Goal: Task Accomplishment & Management: Complete application form

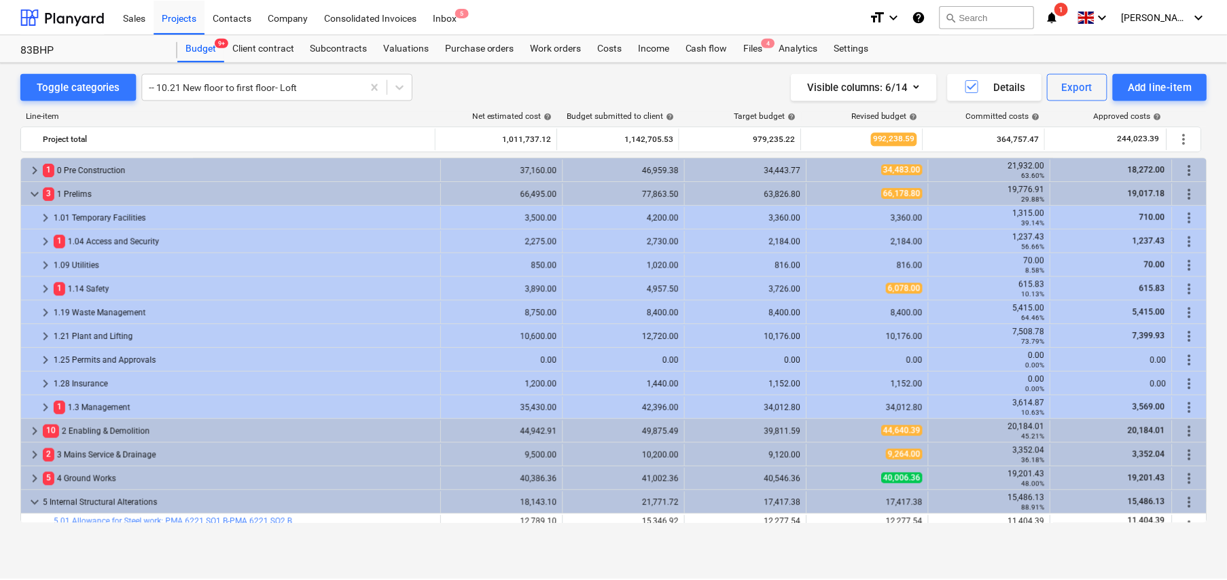
scroll to position [285, 0]
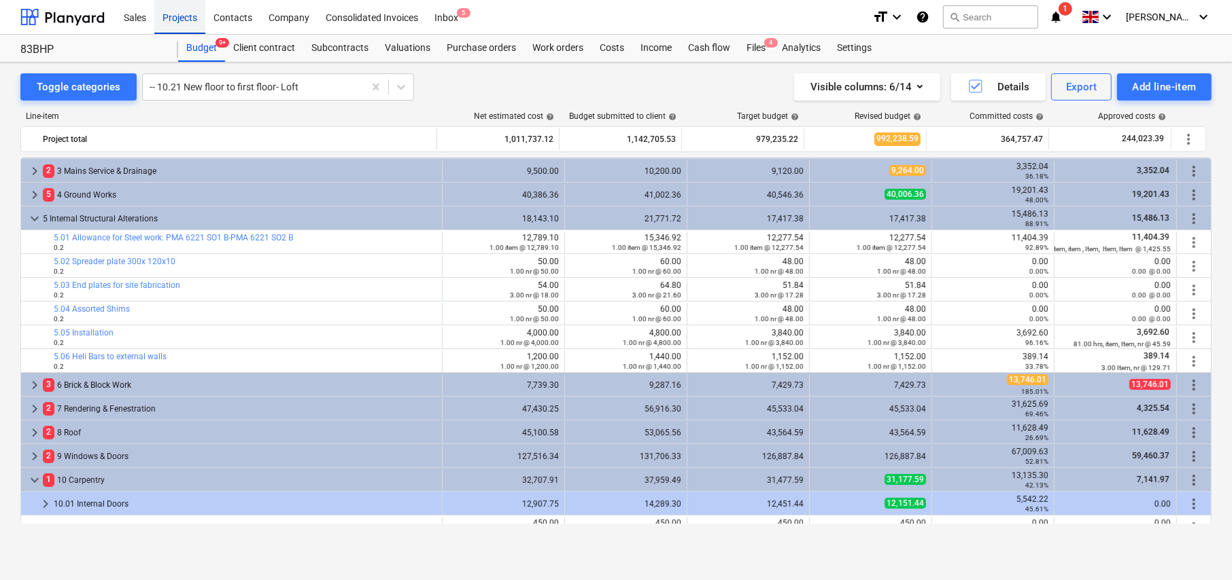
click at [186, 20] on div "Projects" at bounding box center [179, 16] width 51 height 35
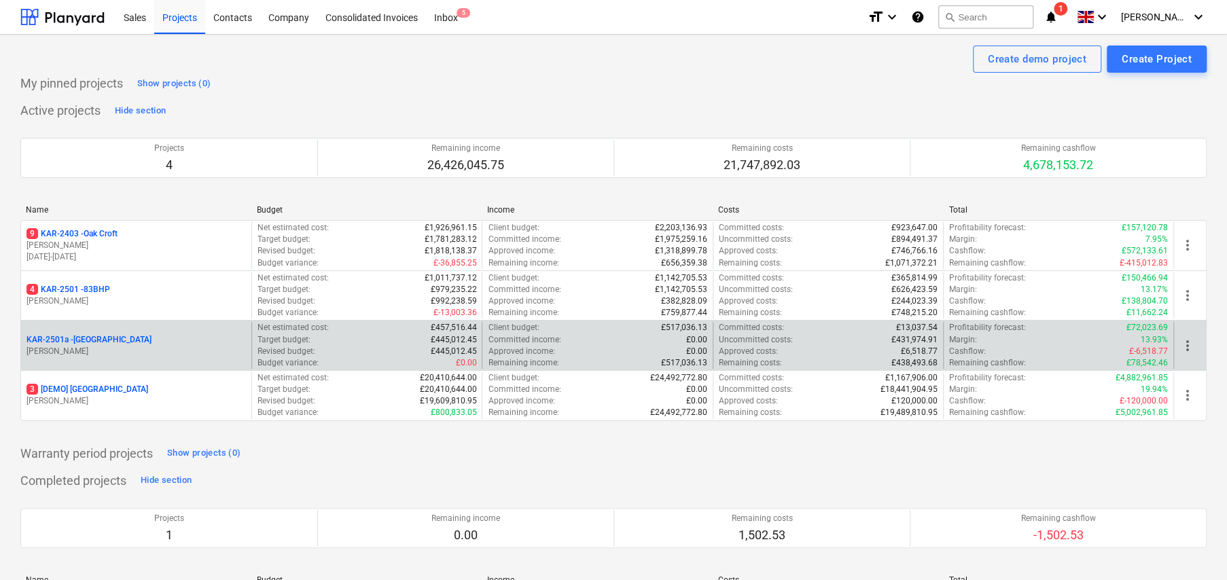
click at [105, 341] on p "KAR-2501a - [GEOGRAPHIC_DATA]" at bounding box center [89, 340] width 125 height 12
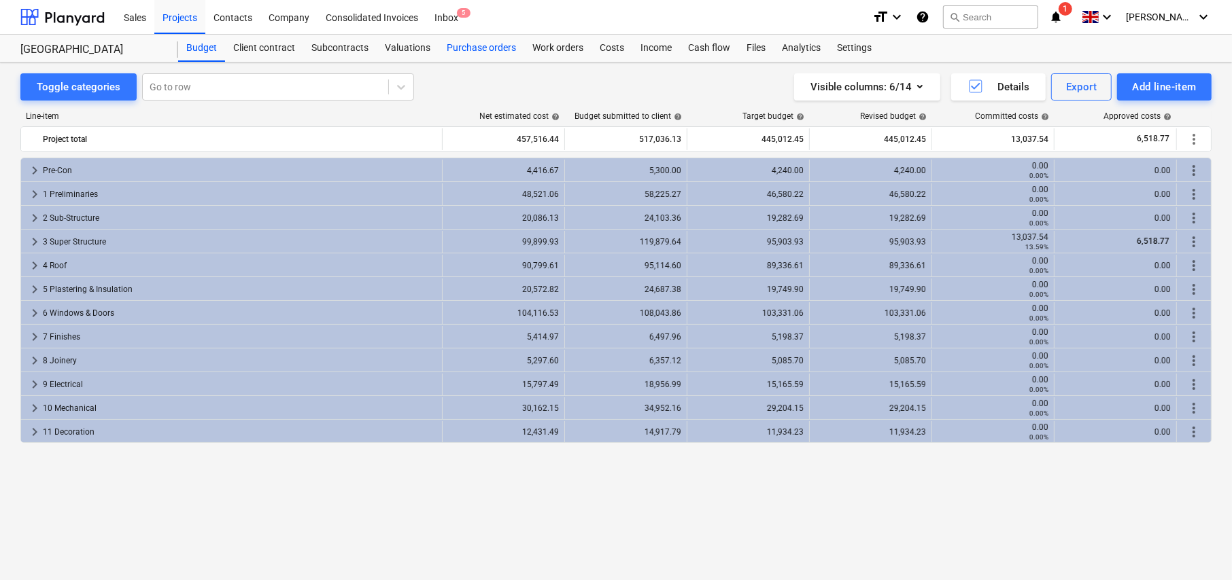
click at [492, 50] on div "Purchase orders" at bounding box center [481, 48] width 86 height 27
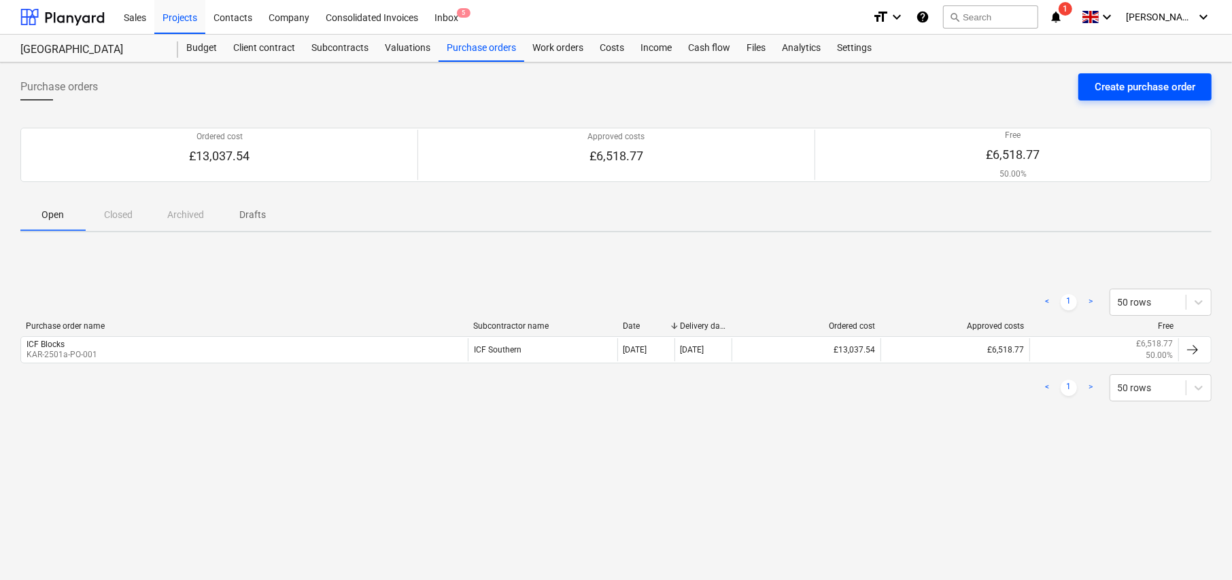
click at [1142, 90] on div "Create purchase order" at bounding box center [1144, 87] width 101 height 18
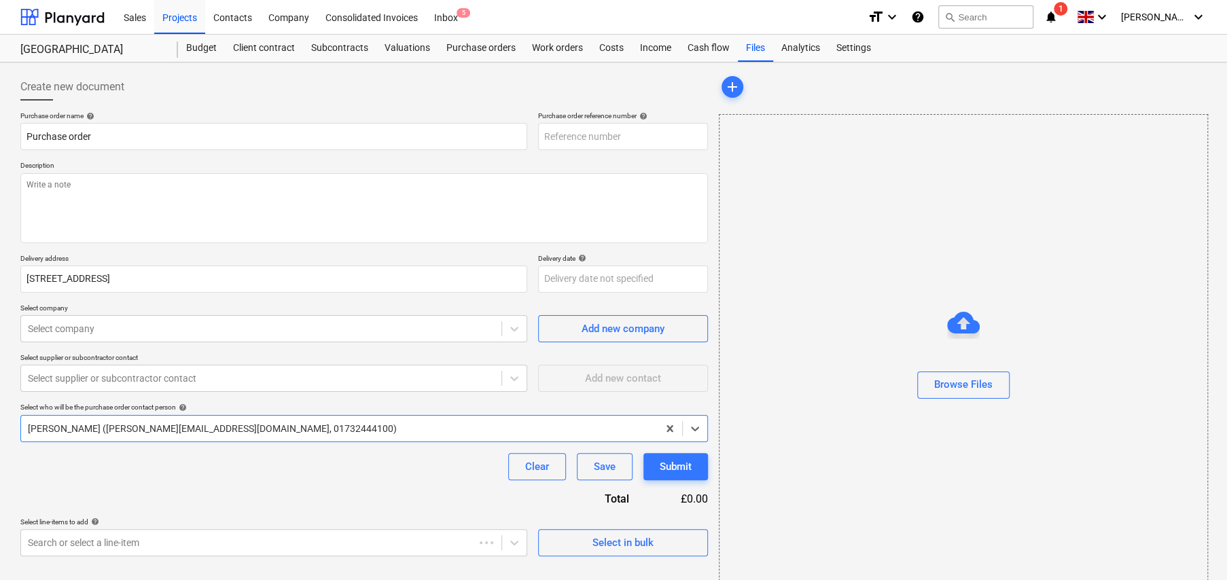
type textarea "x"
type input "KAR-2501a-PO-002"
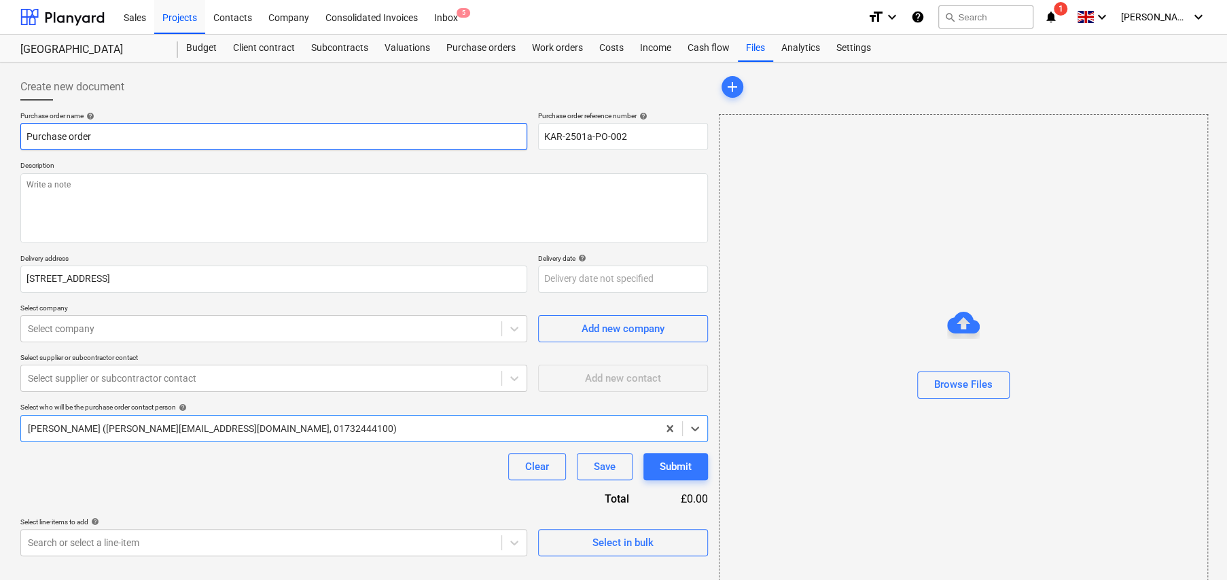
click at [124, 132] on input "Purchase order" at bounding box center [273, 136] width 507 height 27
type textarea "x"
type input "S"
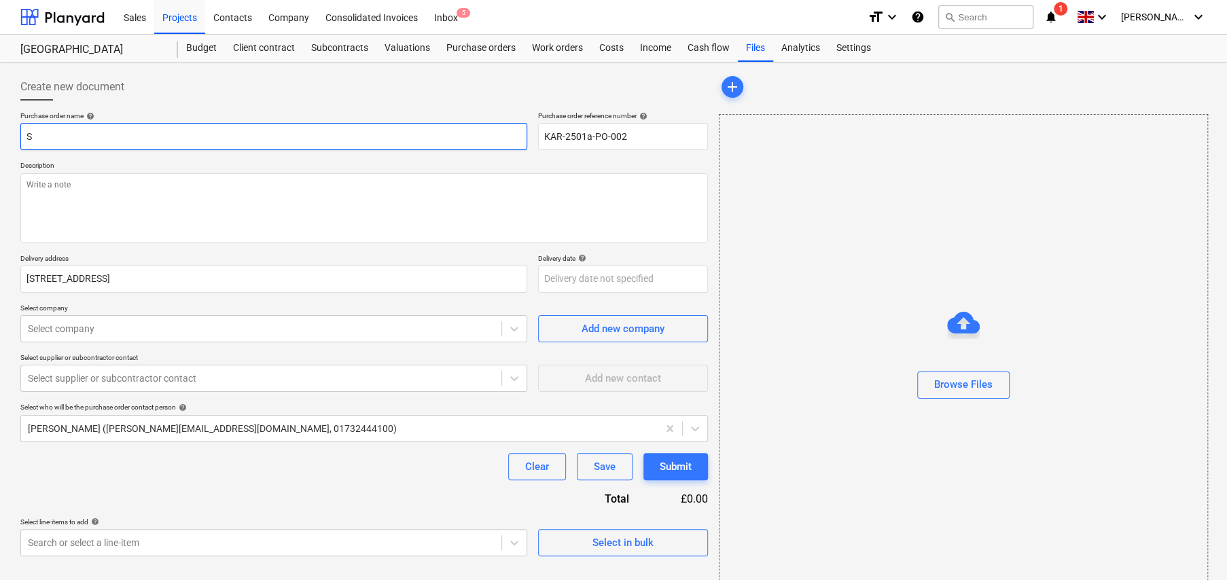
type textarea "x"
type input "SO"
type textarea "x"
type input "SOS"
type textarea "x"
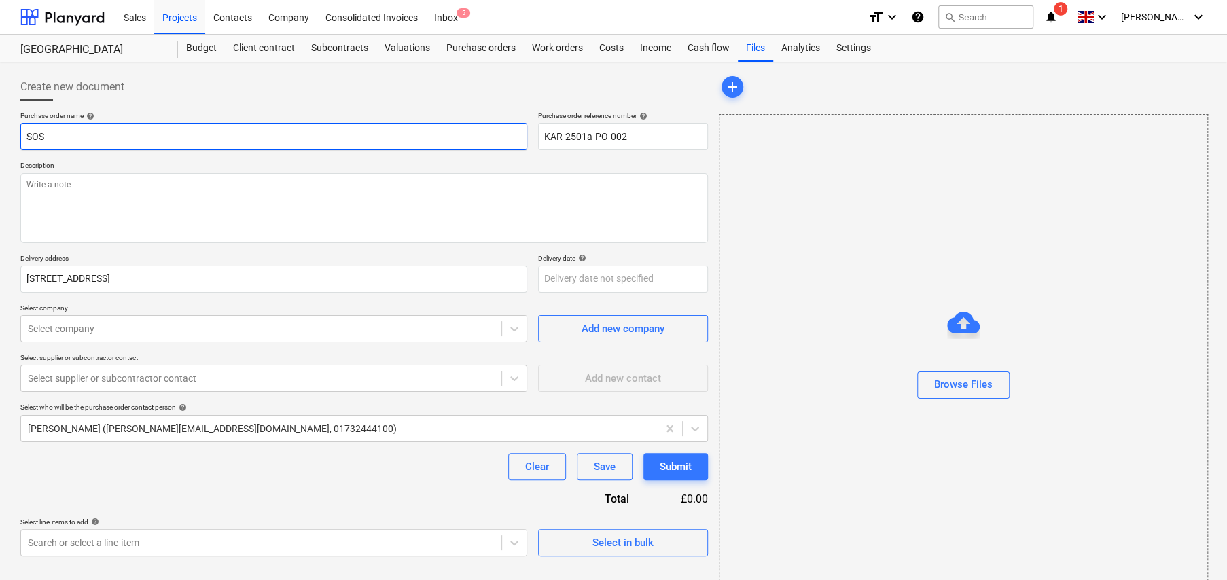
type input "SOS"
type textarea "x"
type input "SOS -"
type textarea "x"
type input "SOS -"
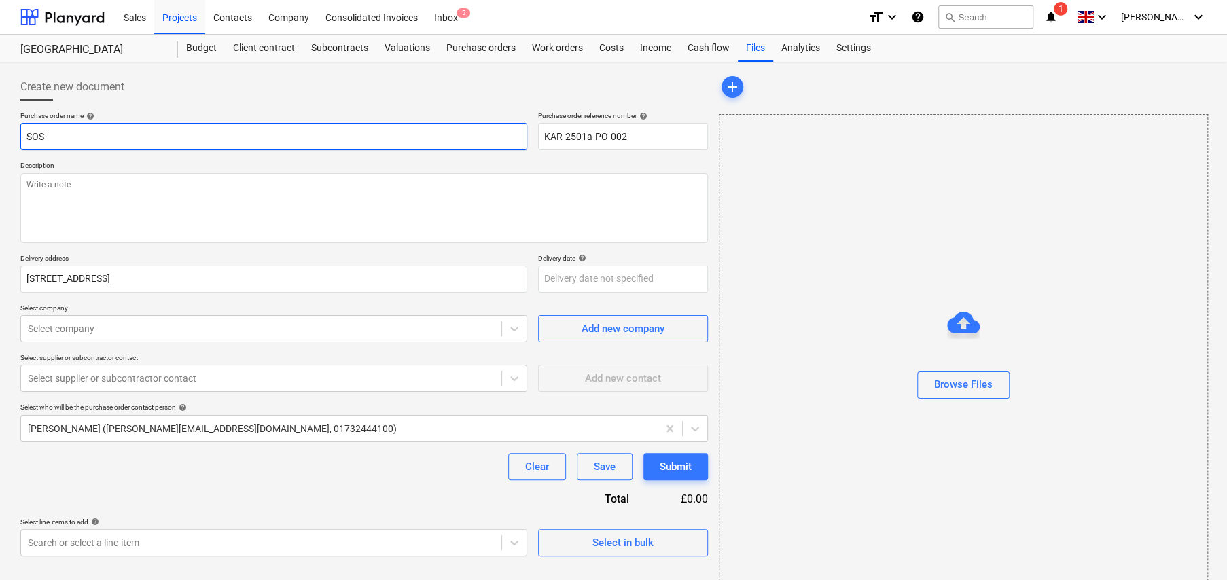
type textarea "x"
type input "SOS - W"
type textarea "x"
type input "SOS - We"
type textarea "x"
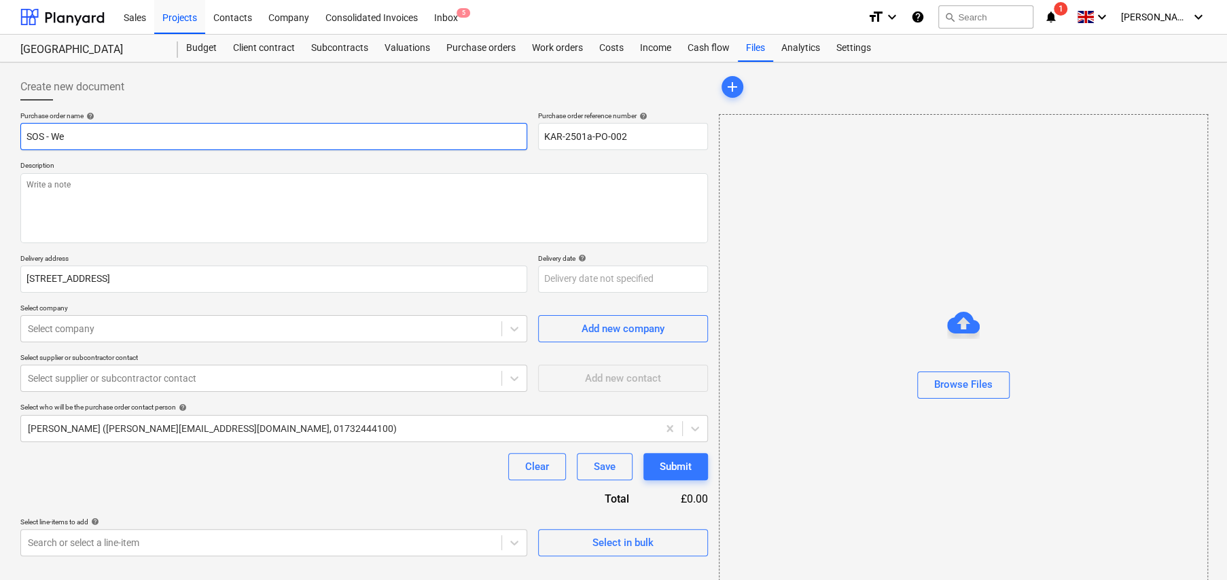
type input "SOS - Wel"
type textarea "x"
type input "SOS - Welf"
type textarea "x"
type input "SOS - Welfa"
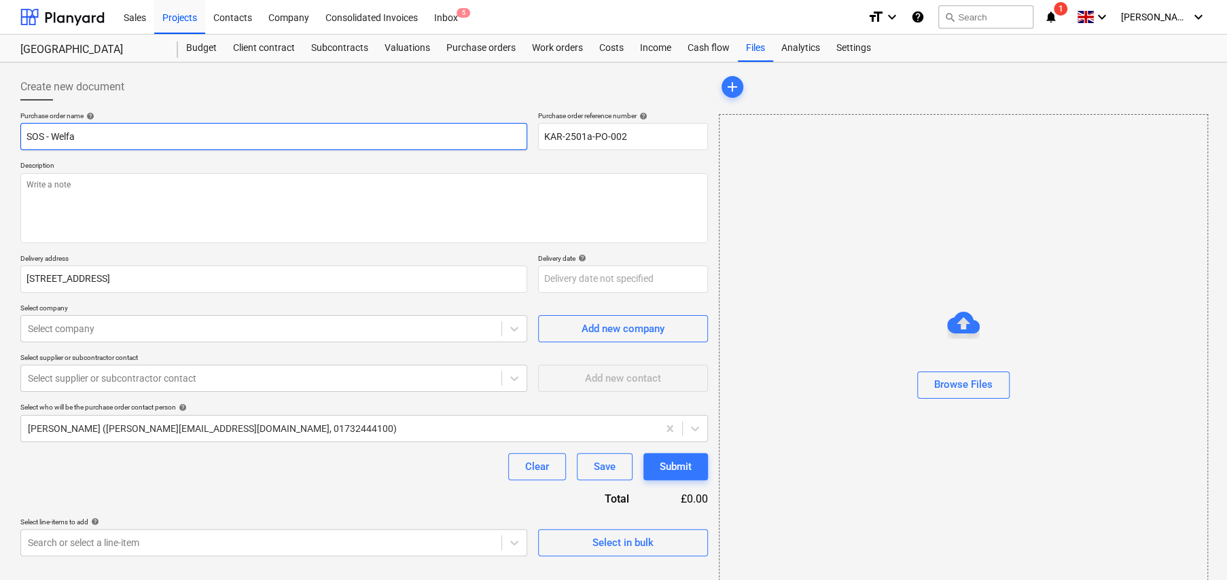
type textarea "x"
type input "SOS - Welfar"
type textarea "x"
type input "SOS - Welfare"
type textarea "x"
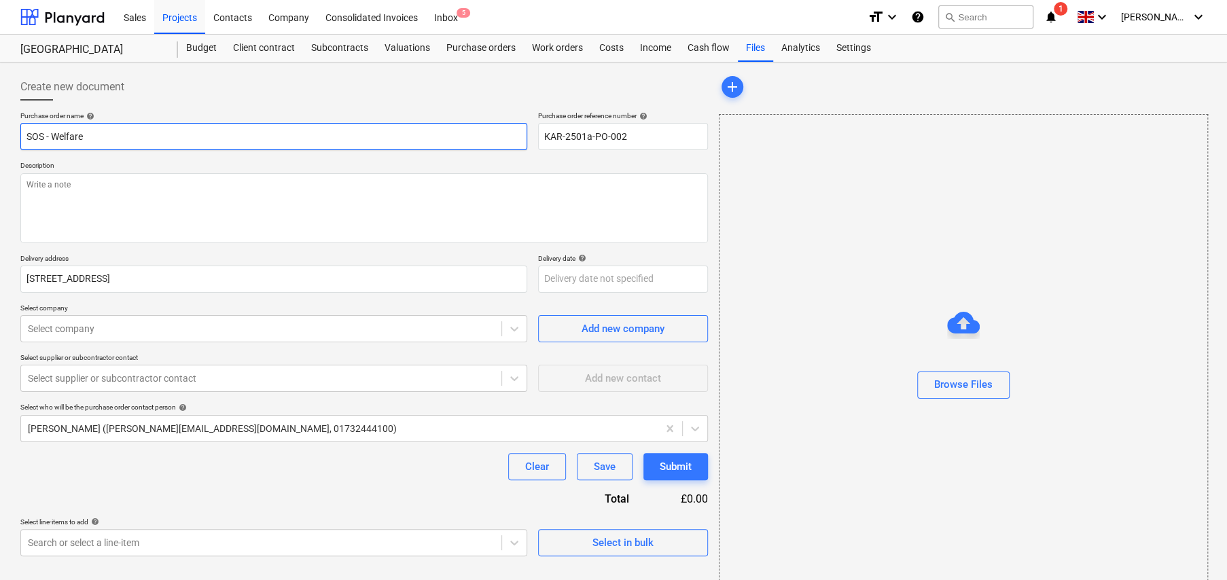
type input "SOS - Welfare"
type textarea "x"
type input "SOS - Welfare U"
type textarea "x"
type input "SOS - Welfare Un"
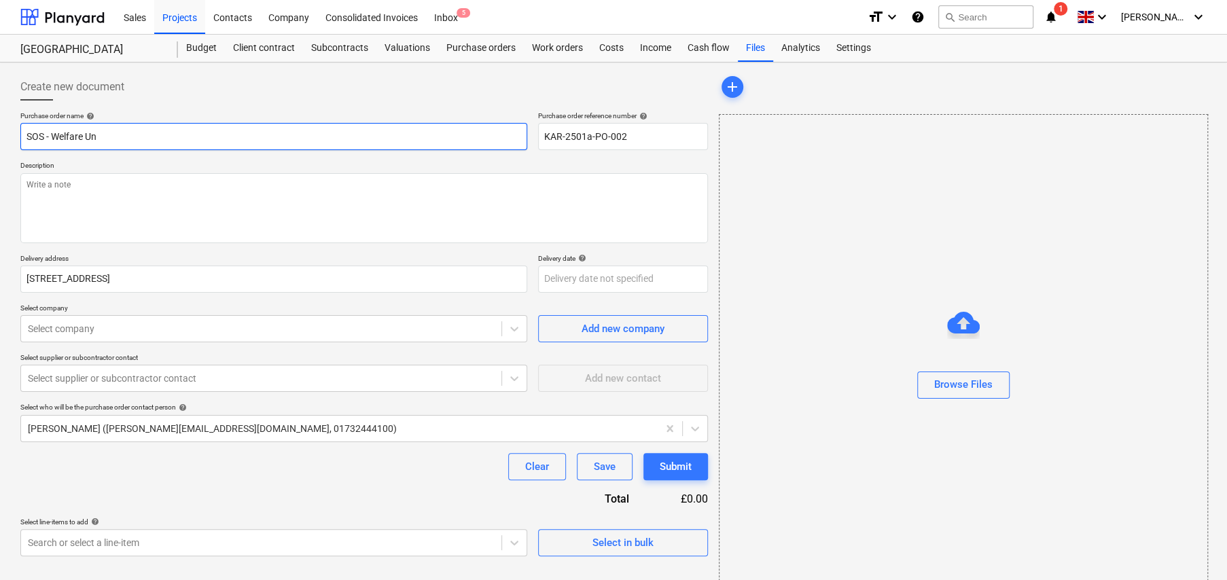
type textarea "x"
type input "SOS - Welfare Uni"
type textarea "x"
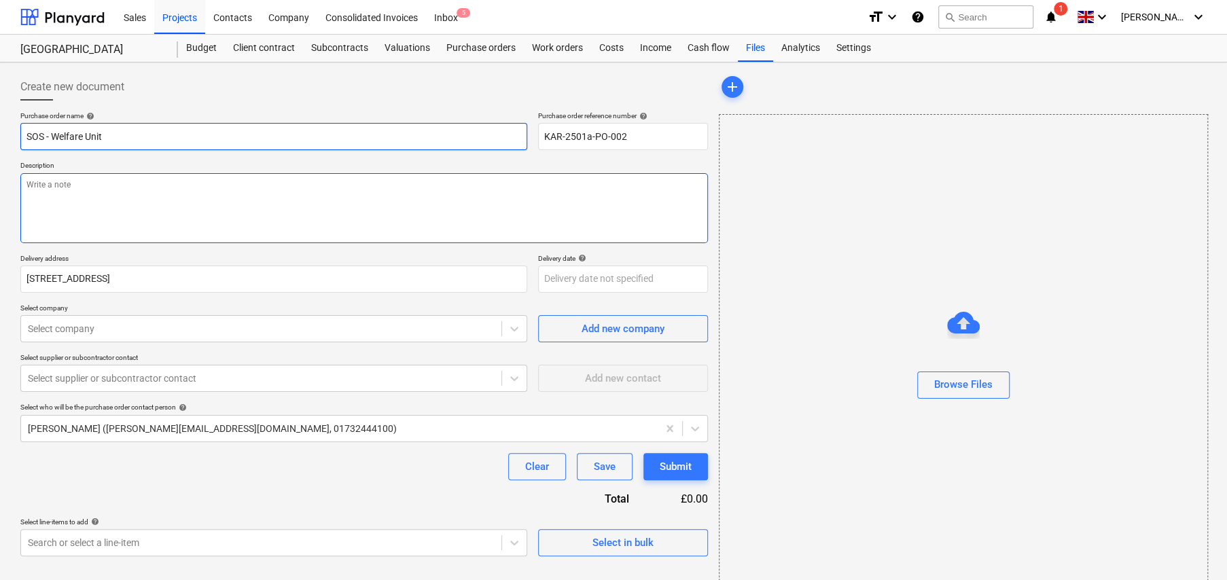
type input "SOS - Welfare Unit"
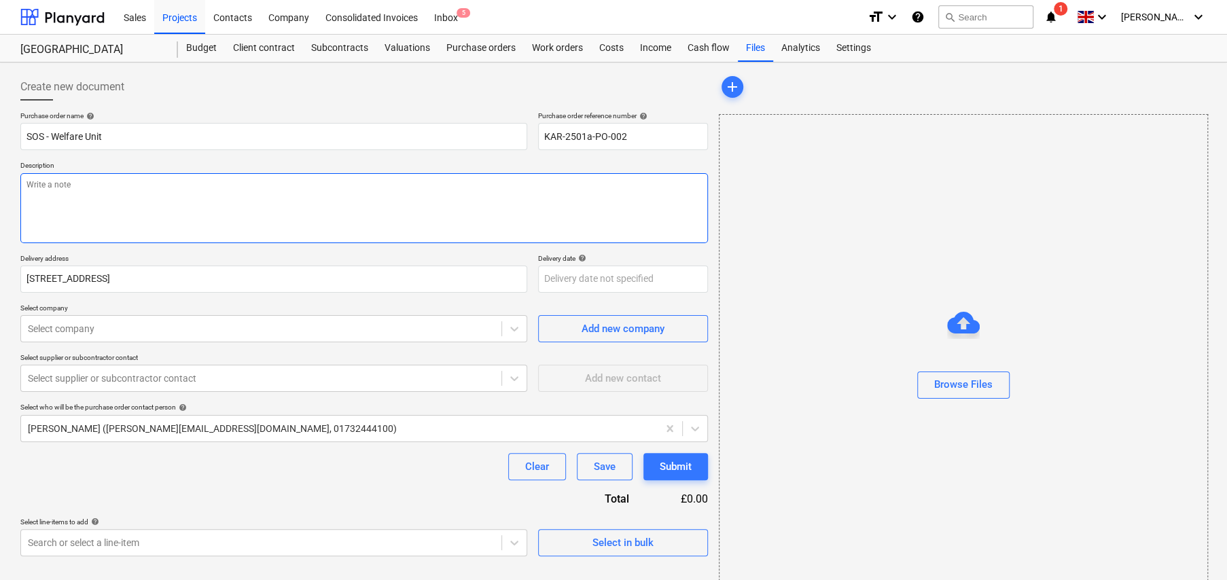
click at [156, 198] on textarea at bounding box center [364, 208] width 688 height 70
type textarea "x"
type textarea "F"
type textarea "x"
type textarea "Fo"
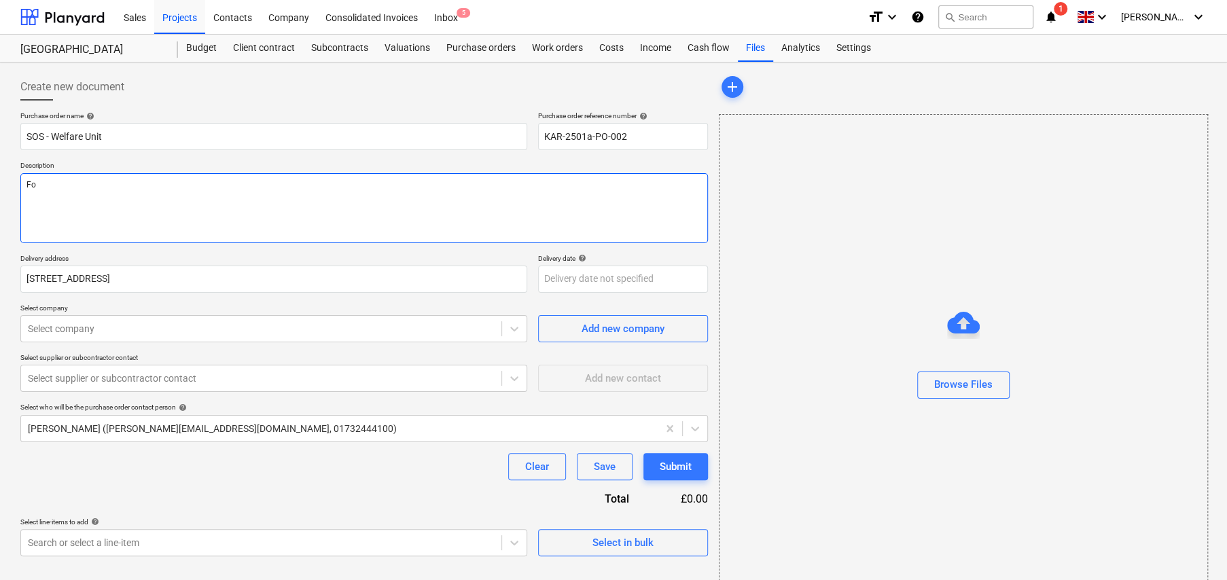
type textarea "x"
type textarea "For"
type textarea "x"
type textarea "For"
type textarea "x"
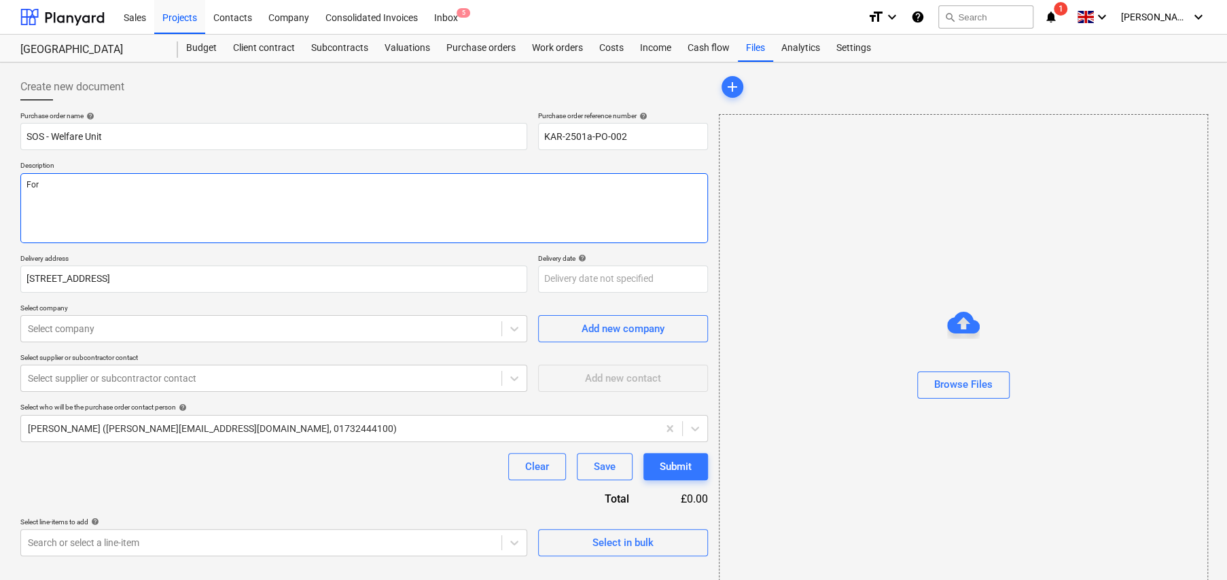
type textarea "For d"
type textarea "x"
type textarea "For de"
type textarea "x"
type textarea "For del"
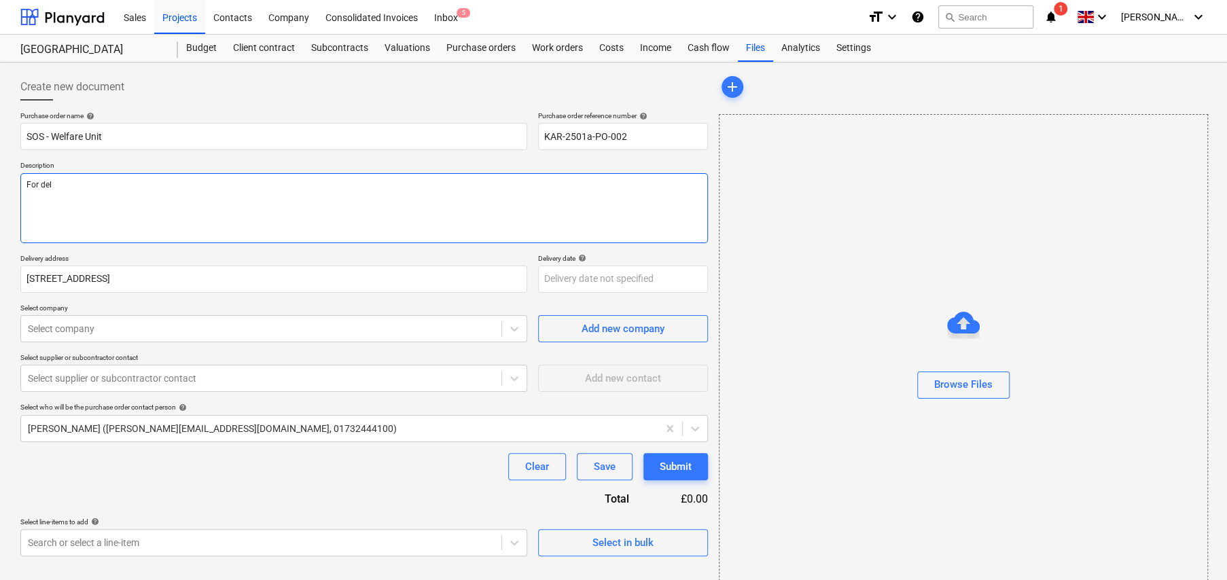
type textarea "x"
type textarea "For deli"
type textarea "x"
type textarea "For deliv"
type textarea "x"
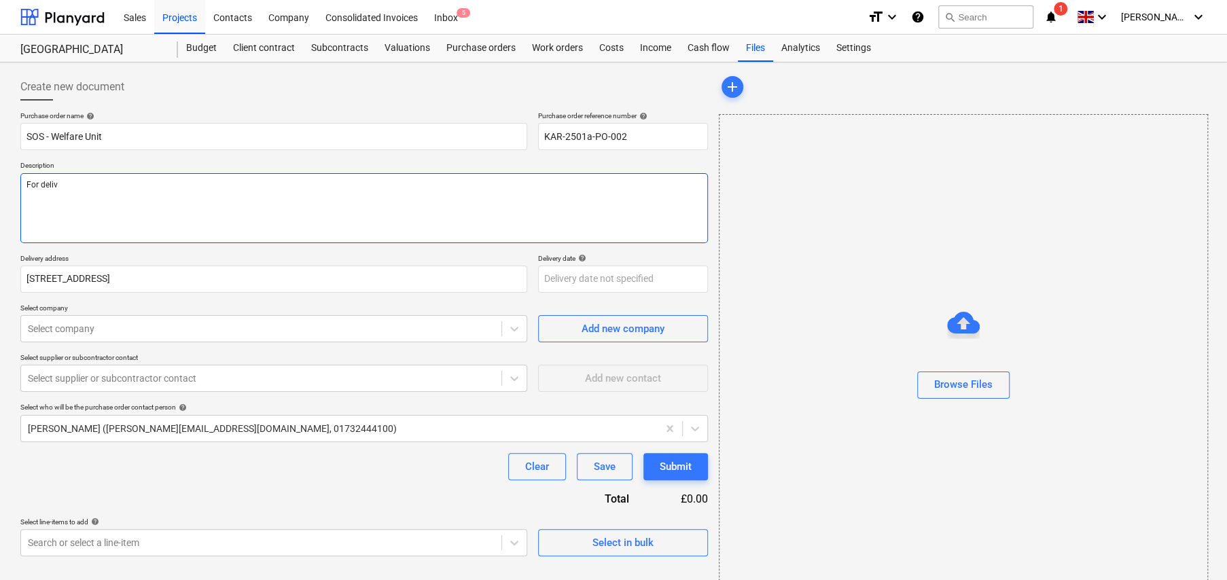
type textarea "For delivc"
type textarea "x"
type textarea "For deliv"
type textarea "x"
type textarea "For deli"
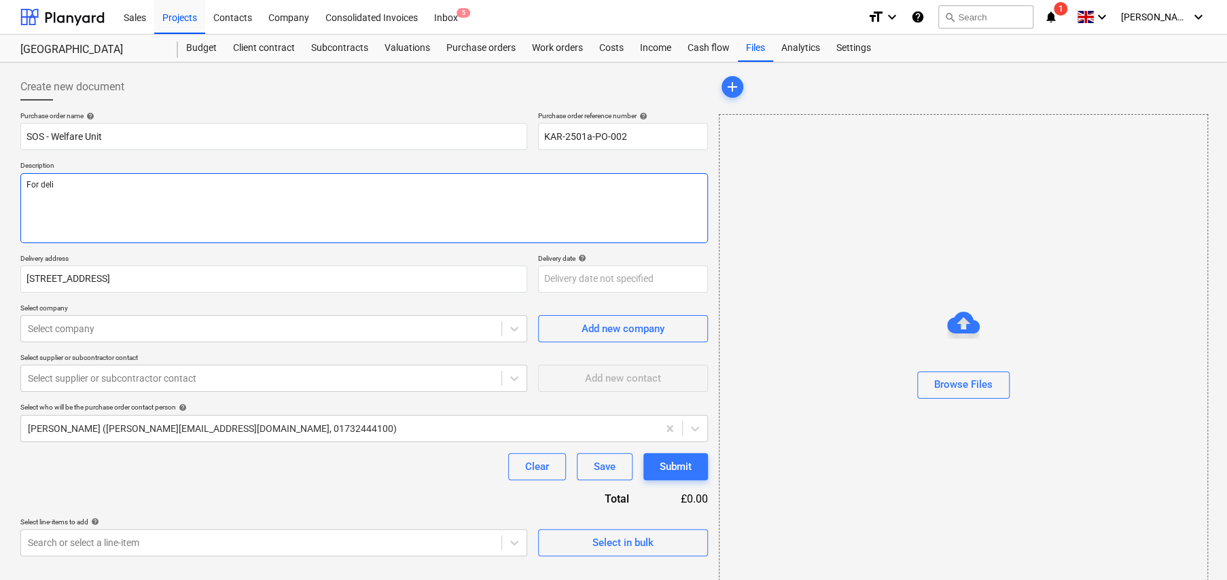
type textarea "x"
type textarea "For deliv"
type textarea "x"
type textarea "For delive"
type textarea "x"
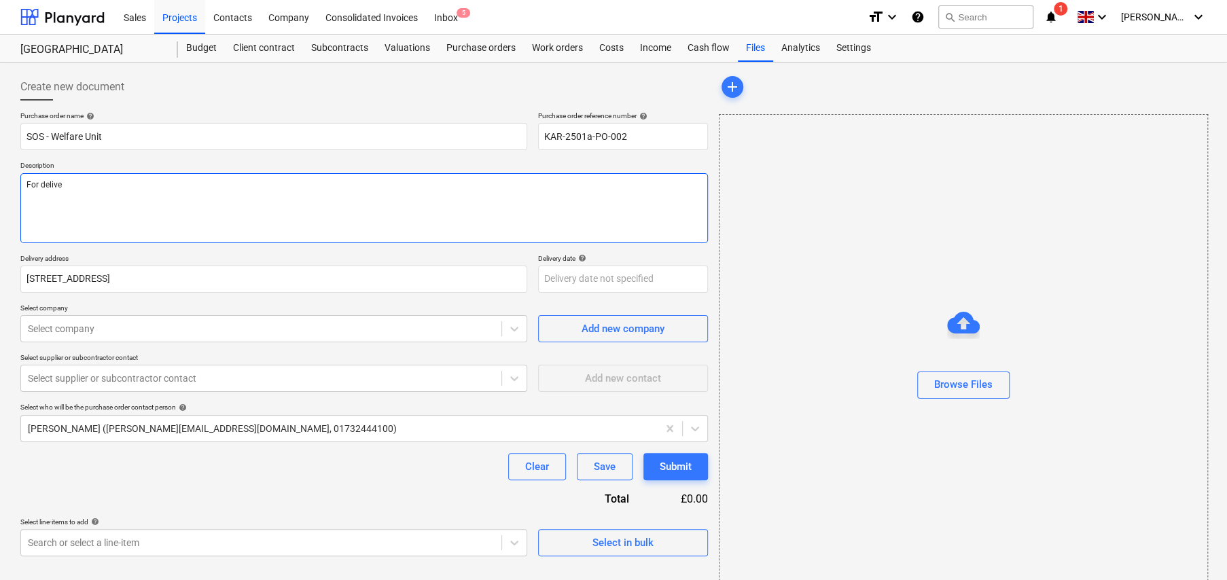
type textarea "For deliver"
type textarea "x"
type textarea "For delivery"
type textarea "x"
type textarea "For delivery"
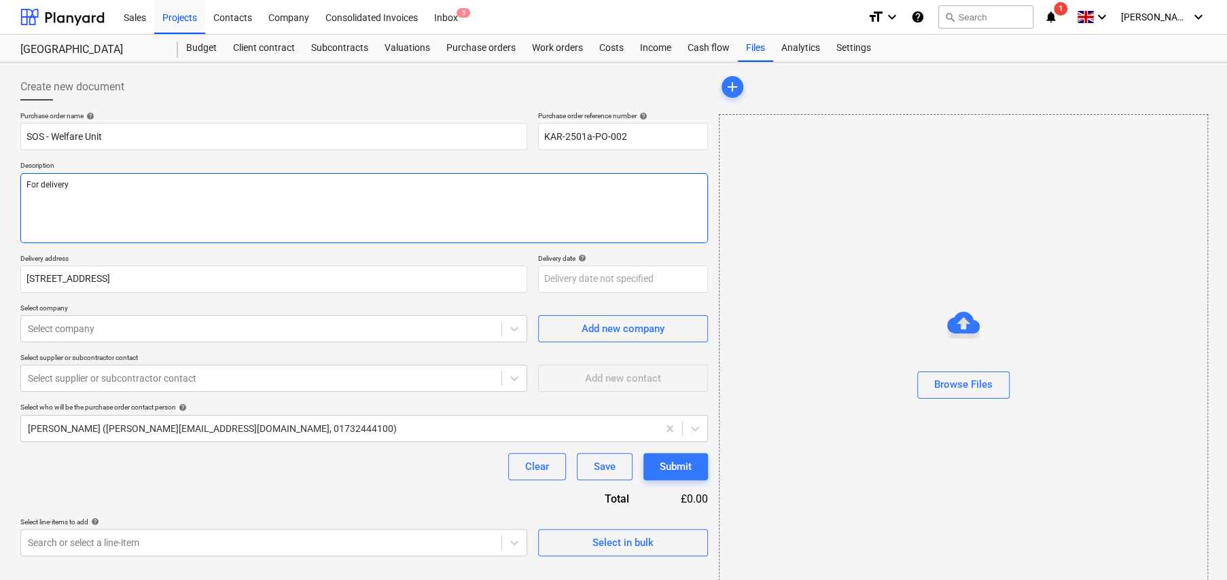
type textarea "x"
type textarea "For delivery t"
type textarea "x"
type textarea "For delivery to"
type textarea "x"
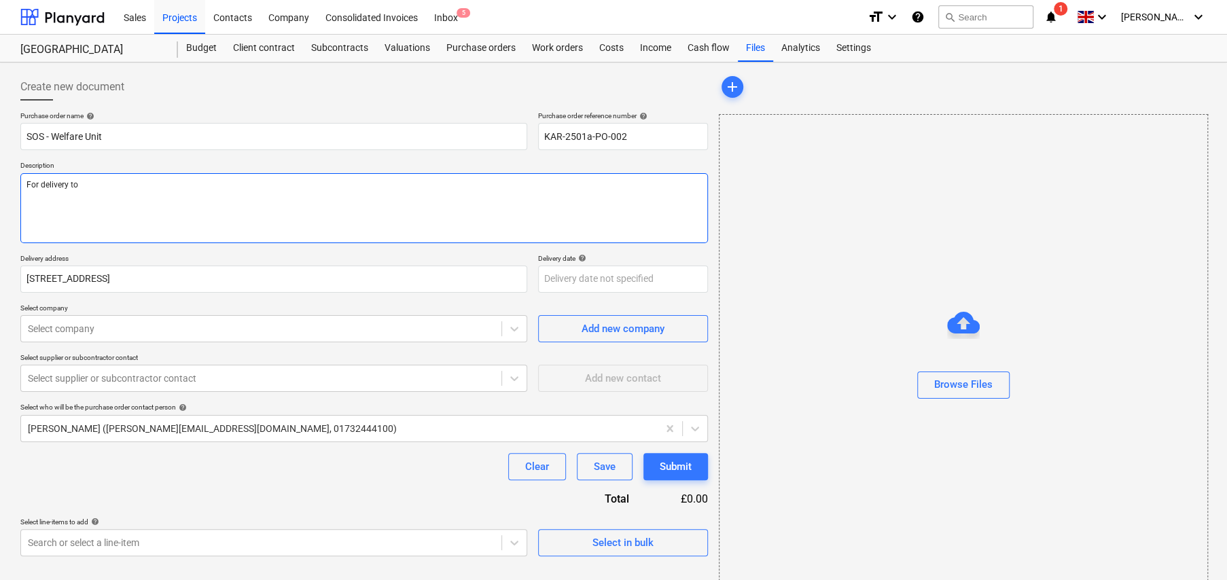
type textarea "For delivery to"
type textarea "x"
type textarea "For delivery to s"
type textarea "x"
type textarea "For delivery to si"
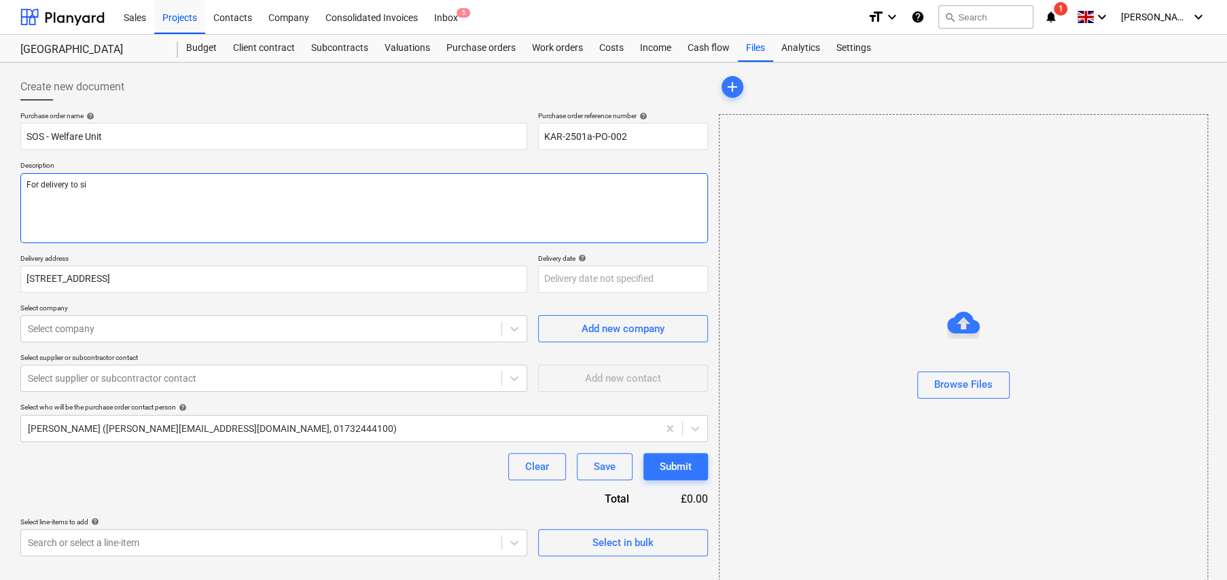
type textarea "x"
type textarea "For delivery to sit"
type textarea "x"
type textarea "For delivery to site"
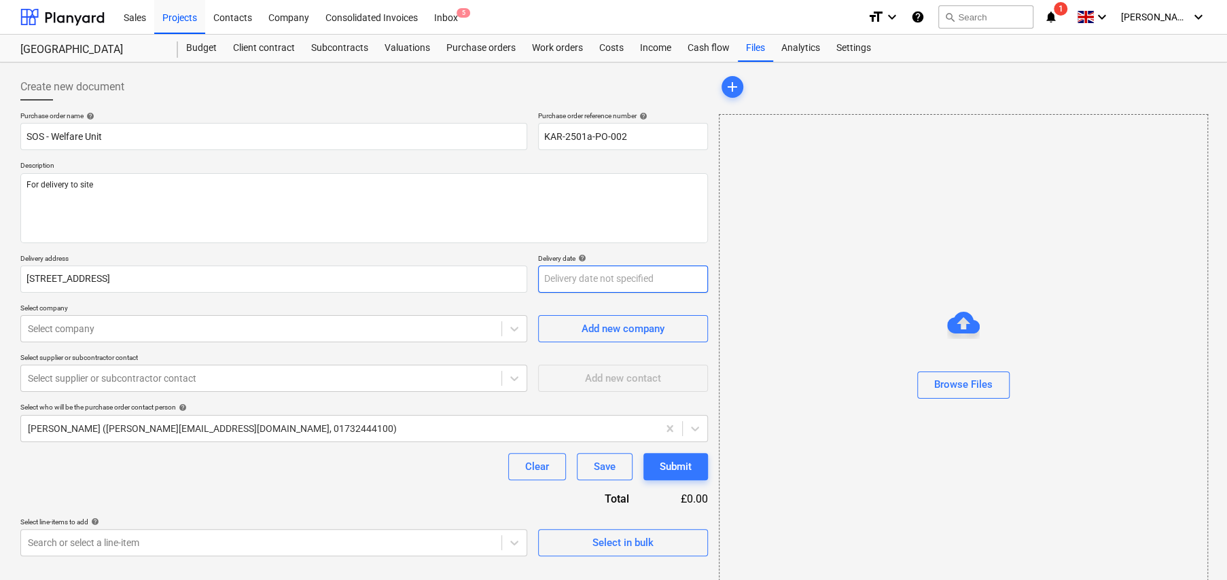
click at [623, 280] on body "Sales Projects Contacts Company Consolidated Invoices Inbox 5 format_size keybo…" at bounding box center [613, 290] width 1227 height 580
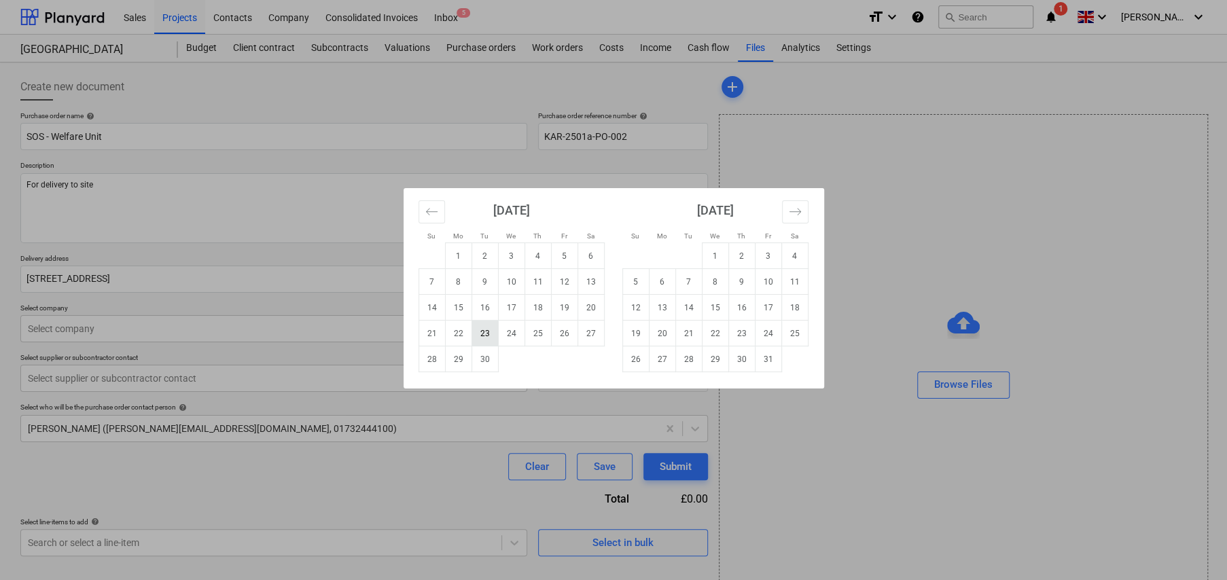
click at [490, 334] on td "23" at bounding box center [485, 334] width 27 height 26
type textarea "x"
type input "[DATE]"
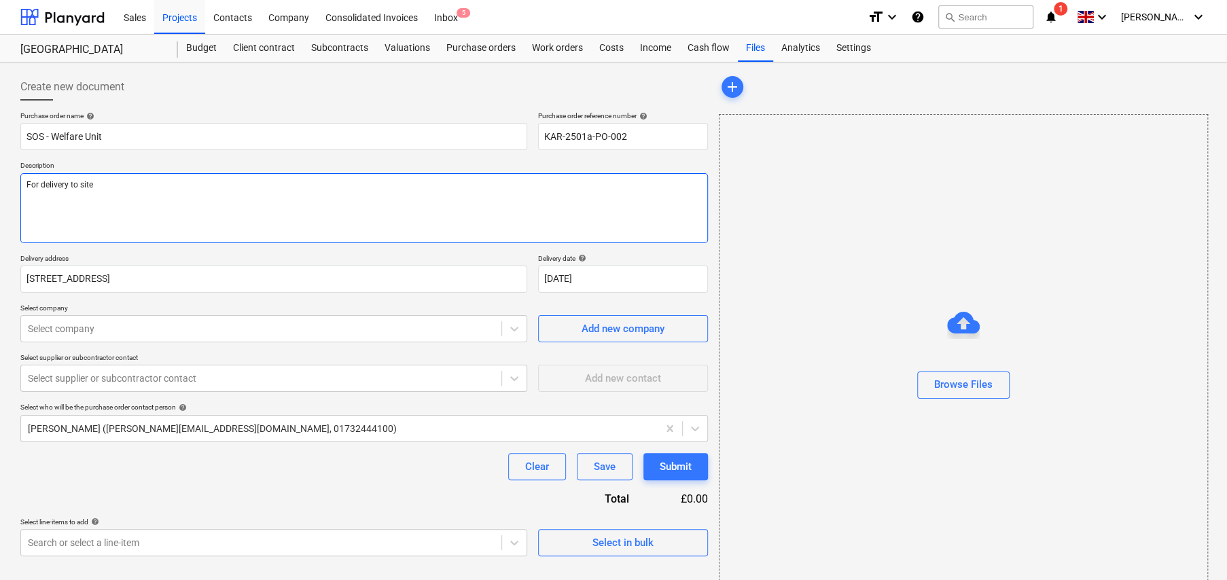
click at [207, 181] on textarea "For delivery to site" at bounding box center [364, 208] width 688 height 70
type textarea "x"
type textarea "For delivery to site"
type textarea "x"
type textarea "For delivery to site o"
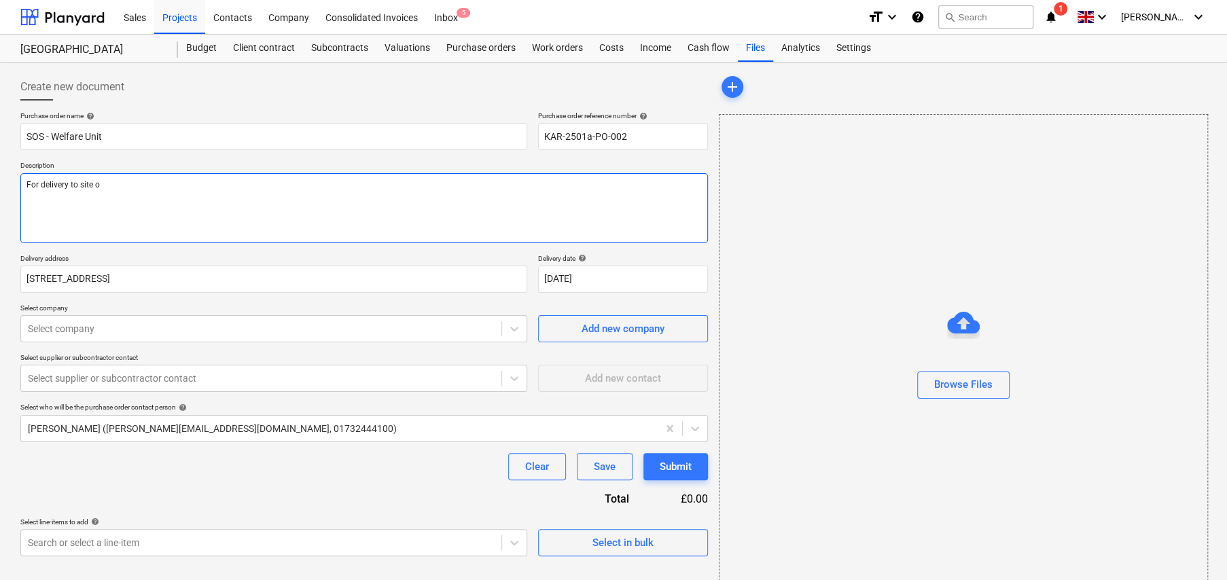
type textarea "x"
type textarea "For delivery to site on"
type textarea "x"
type textarea "For delivery to site on"
type textarea "x"
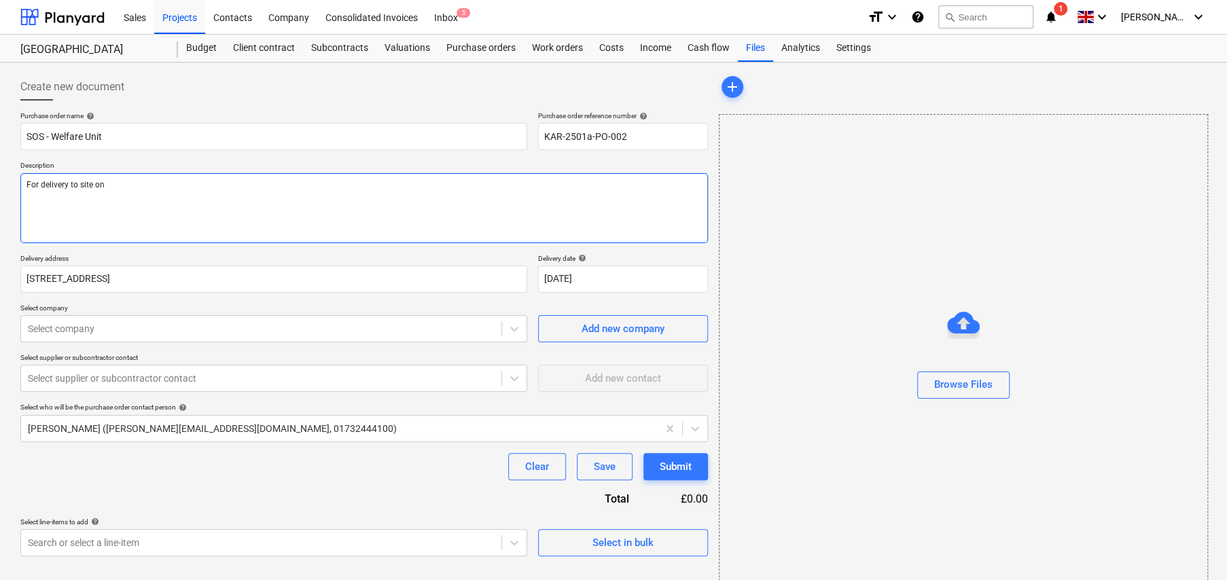
type textarea "For delivery to site on 2"
type textarea "x"
type textarea "For delivery to site on 23"
type textarea "x"
type textarea "For delivery to site on 23r"
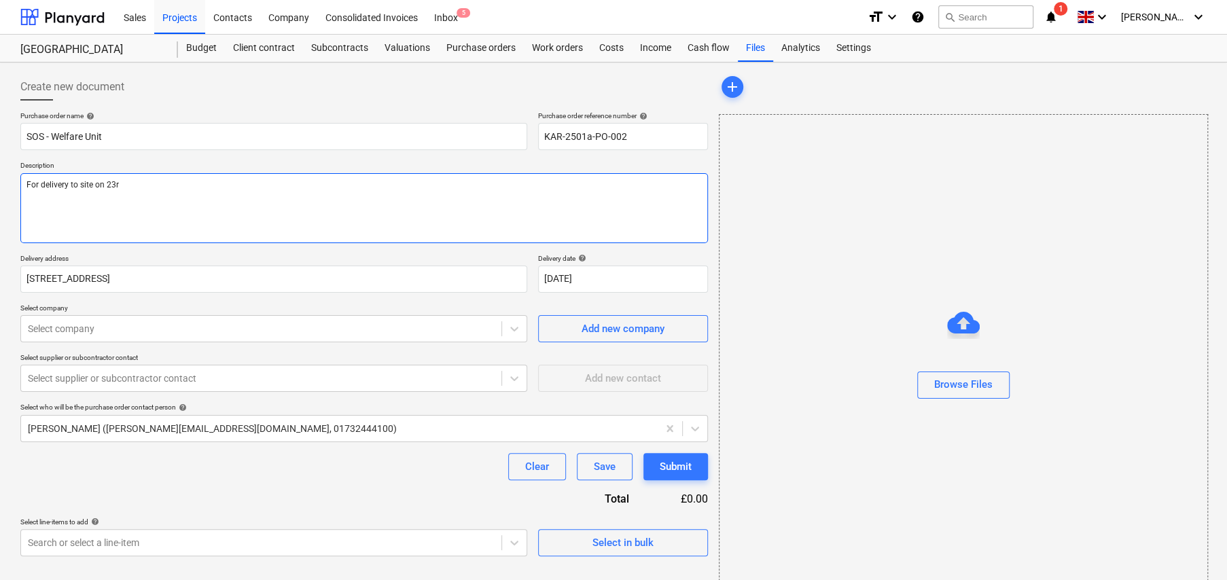
type textarea "x"
type textarea "For delivery to site on 23rd"
type textarea "x"
type textarea "For delivery to site on 23rd"
type textarea "x"
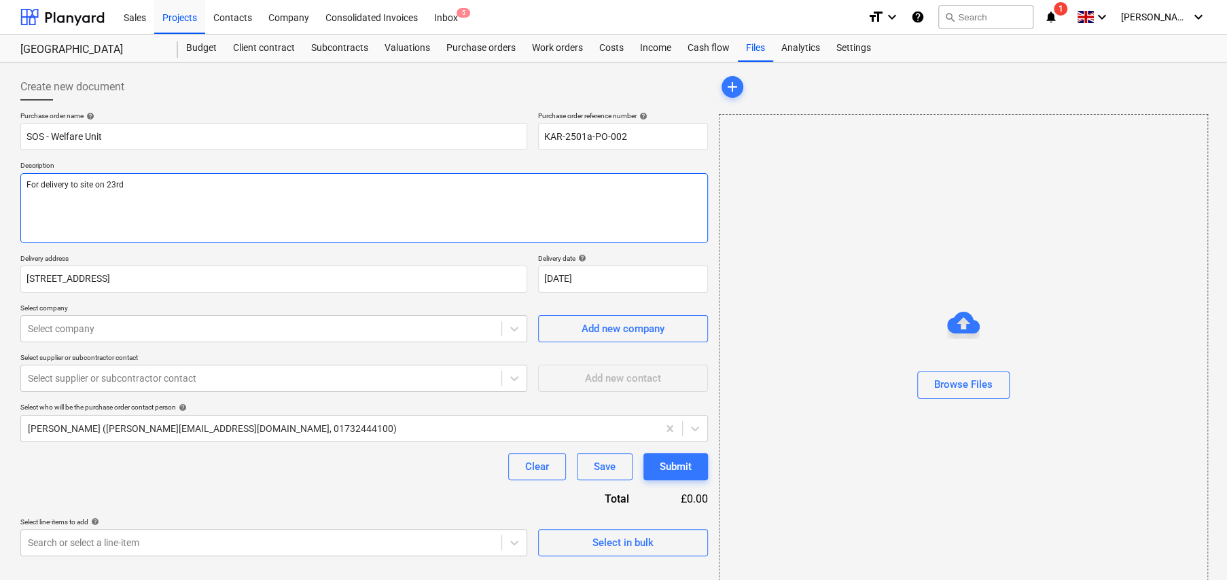
type textarea "For delivery to site on 23rd S"
type textarea "x"
type textarea "For delivery to site on 23rd Se"
type textarea "x"
type textarea "For delivery to site on [DATE]"
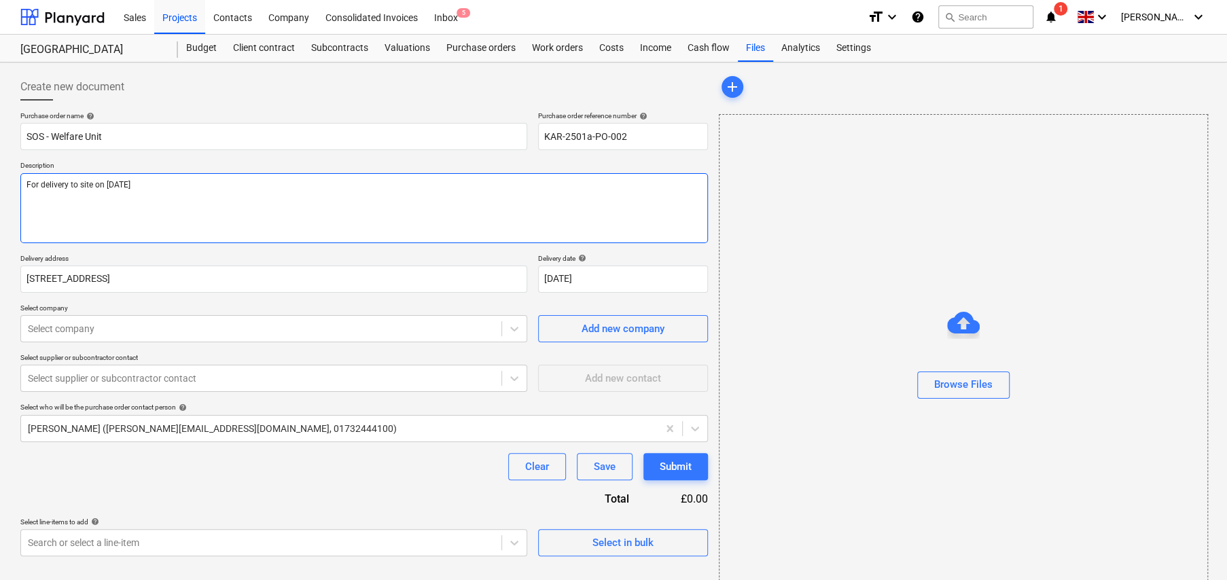
type textarea "x"
type textarea "For delivery to site on [DATE]"
type textarea "x"
type textarea "For delivery to site on [DATE]"
type textarea "x"
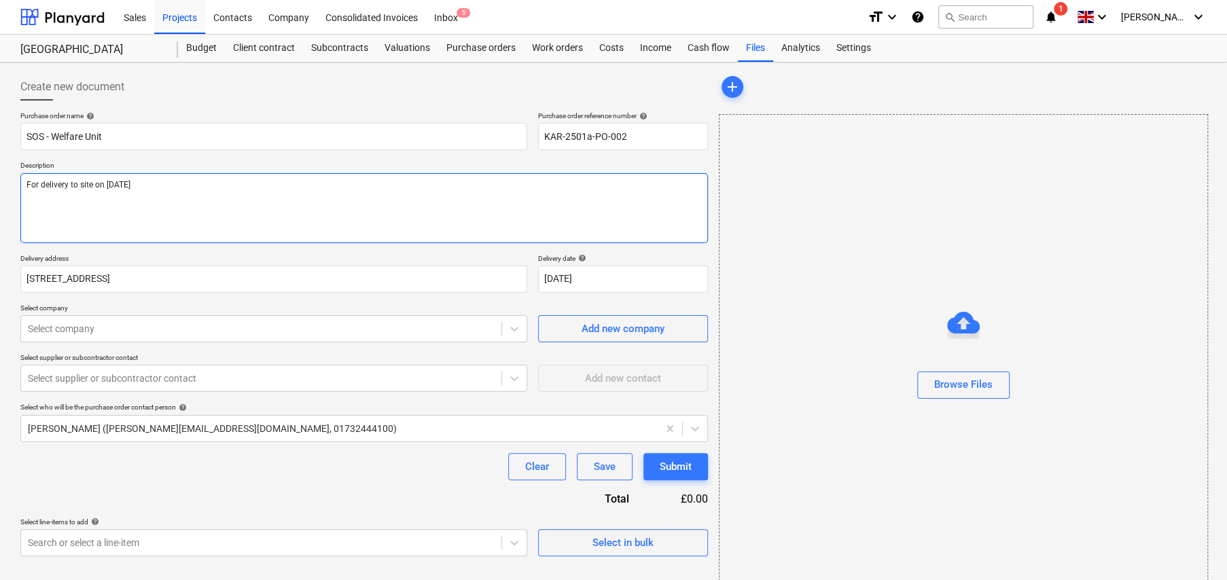
type textarea "For delivery to site on [DATE]"
type textarea "x"
type textarea "For delivery to site on [DATE]"
type textarea "x"
type textarea "For delivery to site on [DATE] S"
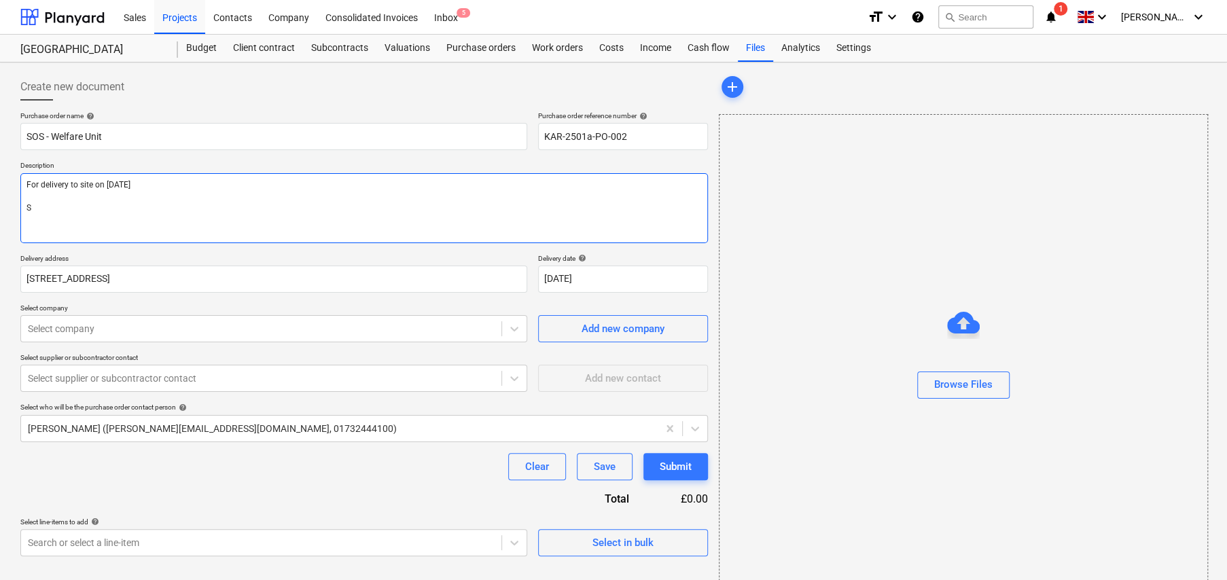
type textarea "x"
type textarea "For delivery to site on [DATE] Si"
type textarea "x"
type textarea "For delivery to site on [DATE] Sit"
type textarea "x"
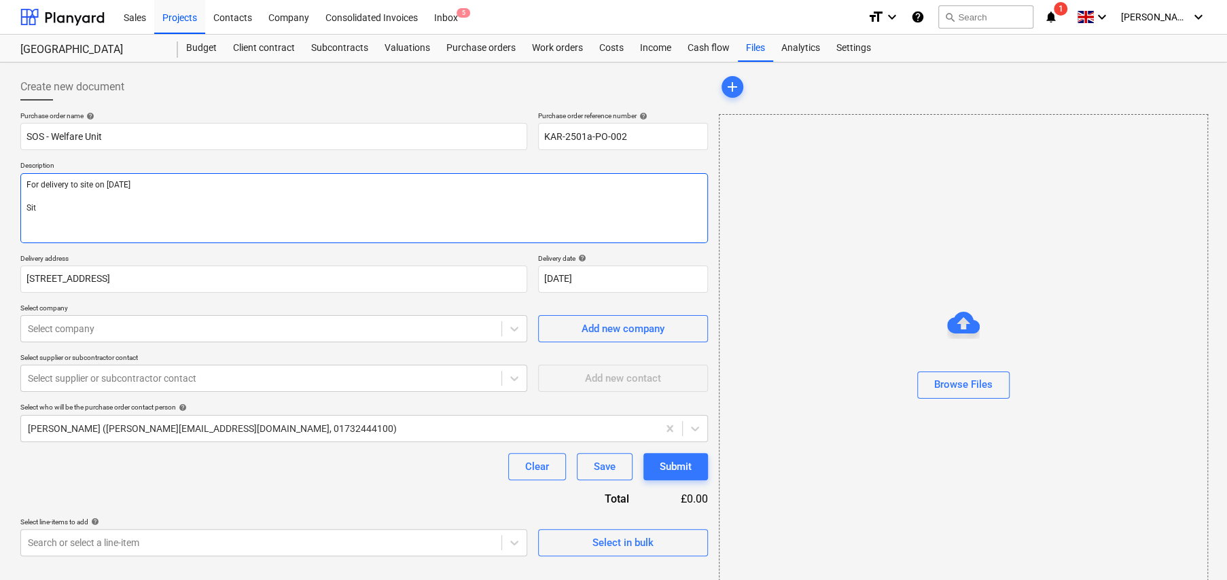
type textarea "For delivery to site on [DATE] Site"
type textarea "x"
type textarea "For delivery to site on [DATE] Site"
type textarea "x"
type textarea "For delivery to site on [DATE] Site C"
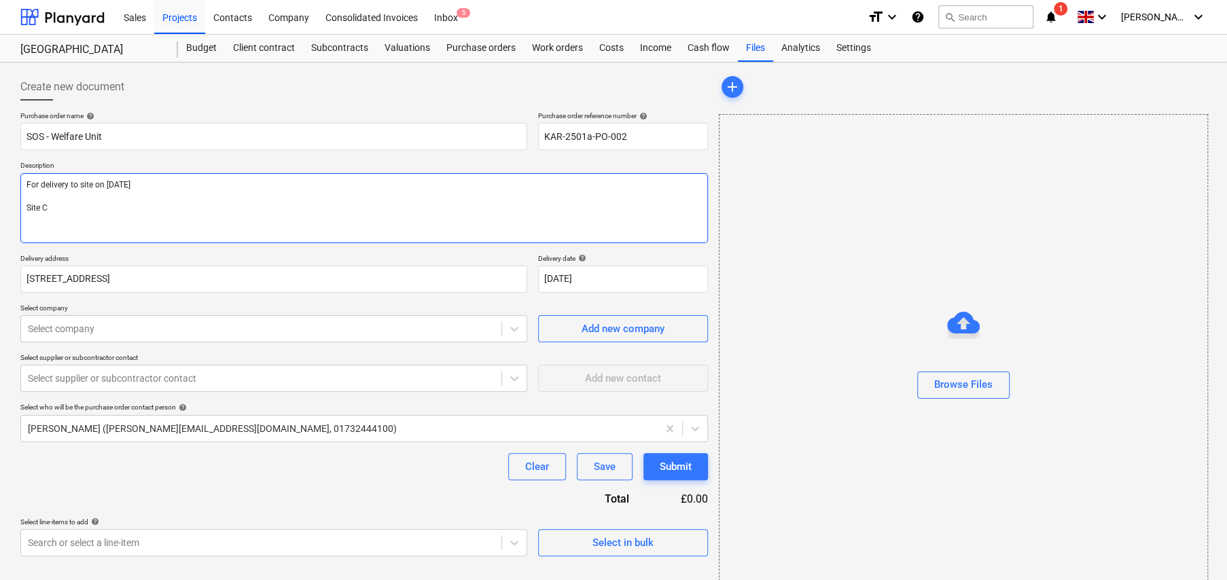
type textarea "x"
type textarea "For delivery to site on [DATE] Site Co"
type textarea "x"
type textarea "For delivery to site on [DATE] Site Con"
type textarea "x"
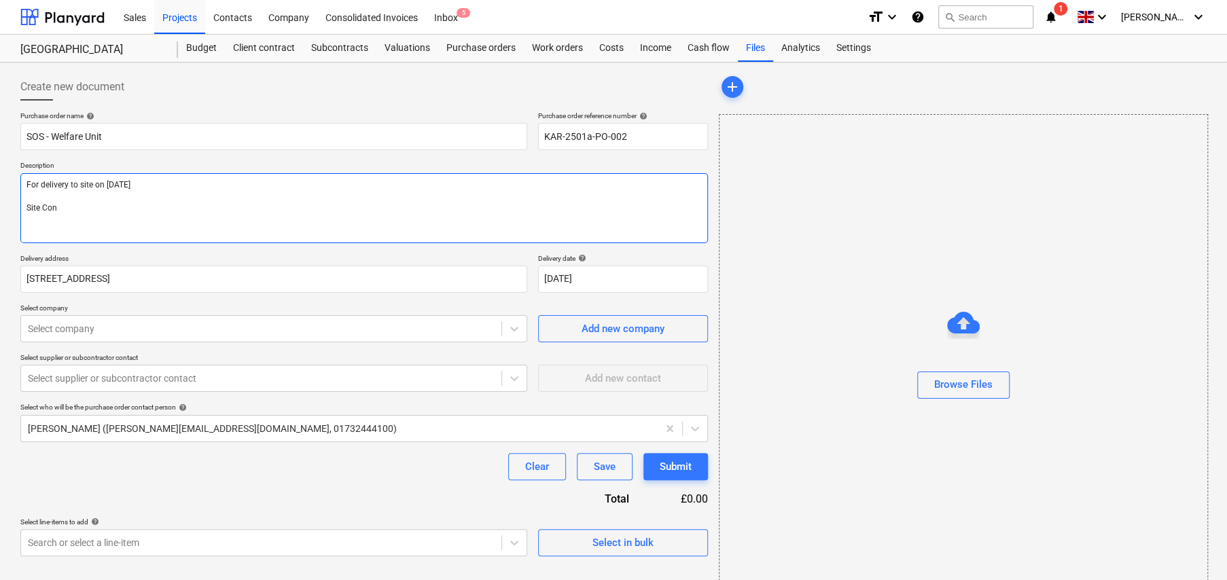
type textarea "For delivery to site on [DATE] Site Cont"
type textarea "x"
type textarea "For delivery to site on [DATE] Site Conta"
type textarea "x"
type textarea "For delivery to site on [DATE] Site Contac"
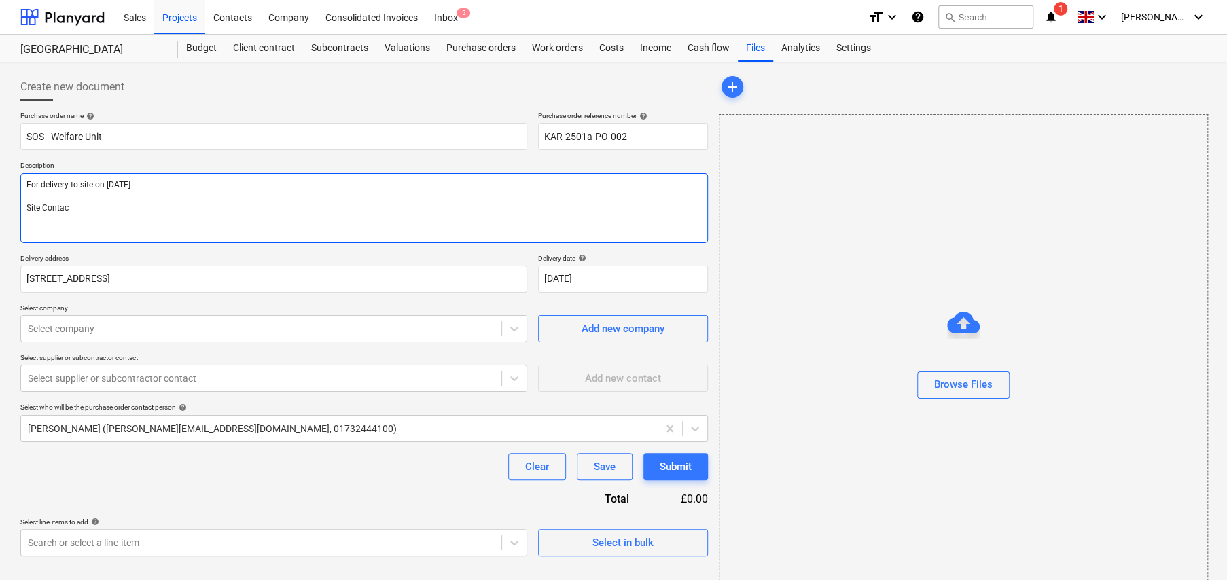
type textarea "x"
type textarea "For delivery to site on [DATE] Site Contact"
type textarea "x"
type textarea "For delivery to site on [DATE] Site Contact:"
type textarea "x"
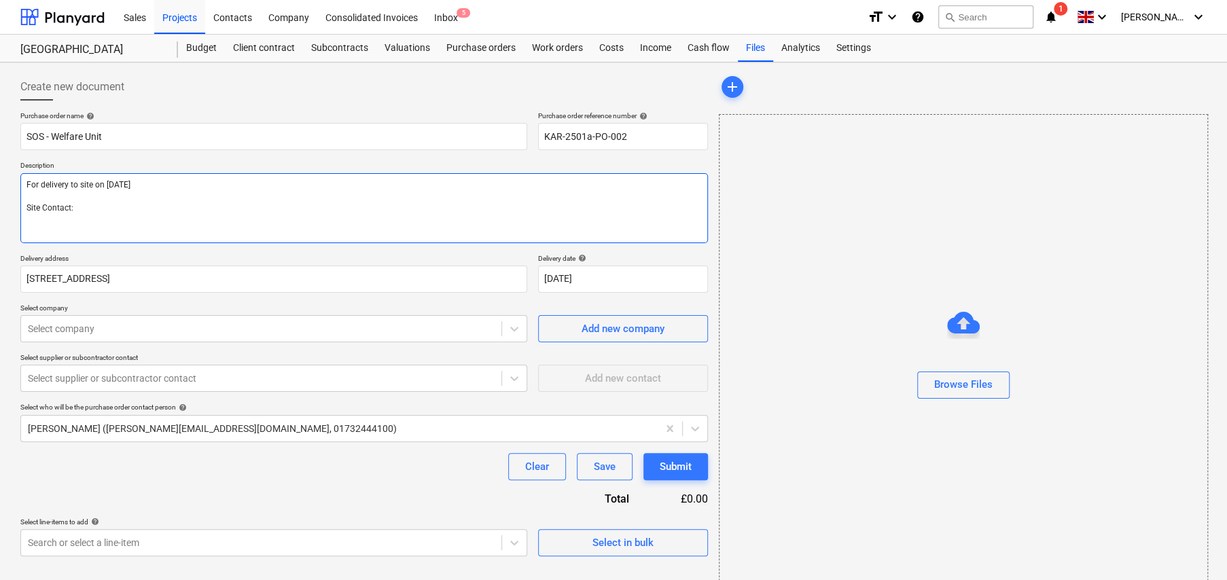
type textarea "For delivery to site on [DATE] Site Contact:"
type textarea "x"
type textarea "For delivery to site on [DATE] Site Contact: C"
type textarea "x"
type textarea "For delivery to site on [DATE] Site Contact: Co"
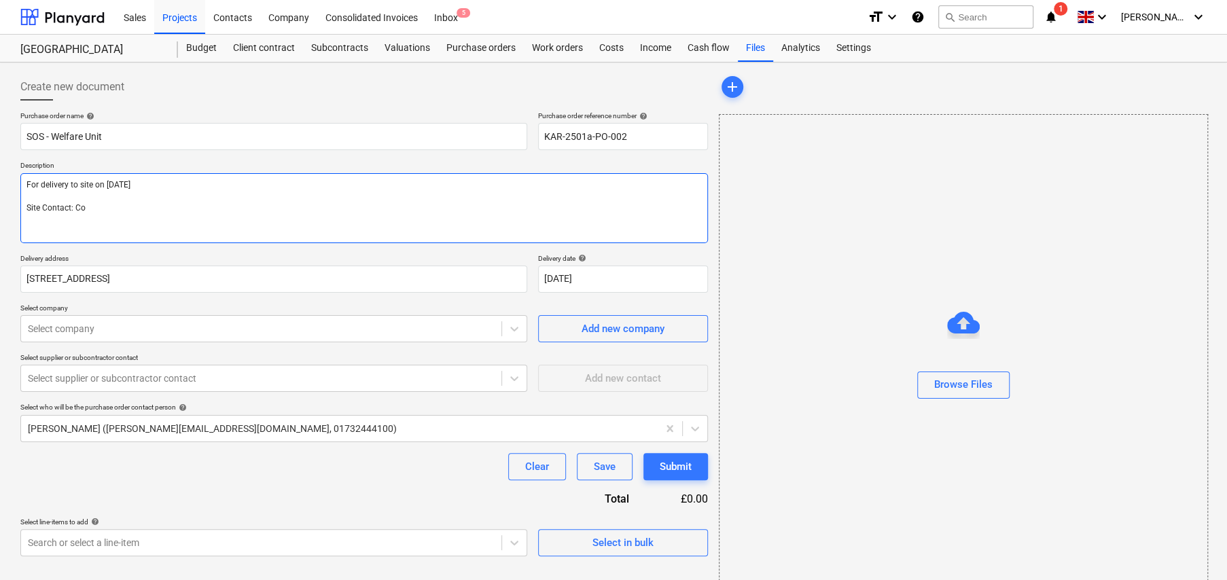
type textarea "x"
type textarea "For delivery to site on [DATE] Site Contact: Col"
type textarea "x"
type textarea "For delivery to site on [DATE] Site Contact: Coli"
type textarea "x"
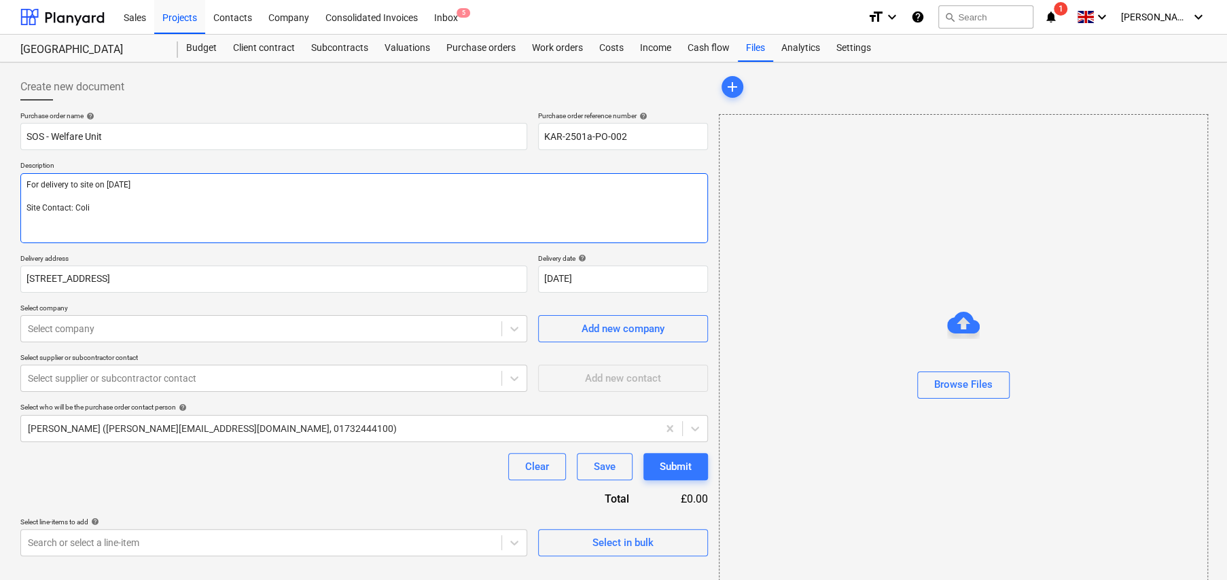
type textarea "For delivery to site on [DATE] Site Contact: [PERSON_NAME]"
type textarea "x"
type textarea "For delivery to site on [DATE] Site Contact: [PERSON_NAME]"
type textarea "x"
type textarea "For delivery to site on [DATE] Site Contact: [PERSON_NAME]"
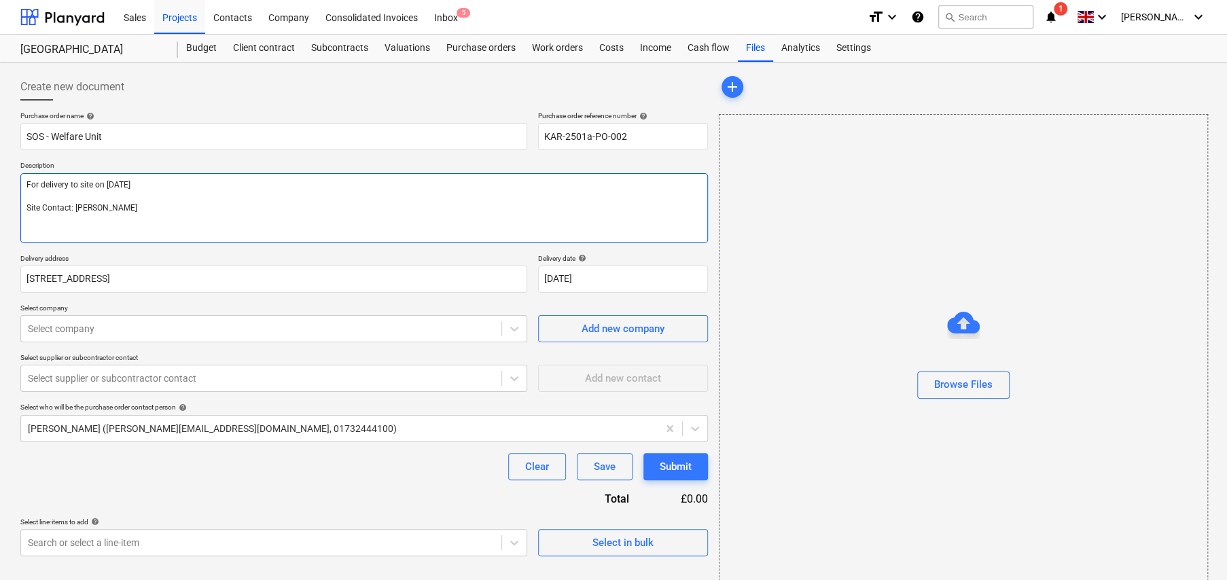
type textarea "x"
type textarea "For delivery to site on [DATE] Site Contact: [PERSON_NAME]"
type textarea "x"
type textarea "For delivery to site on [DATE] Site Contact: [PERSON_NAME]"
type textarea "x"
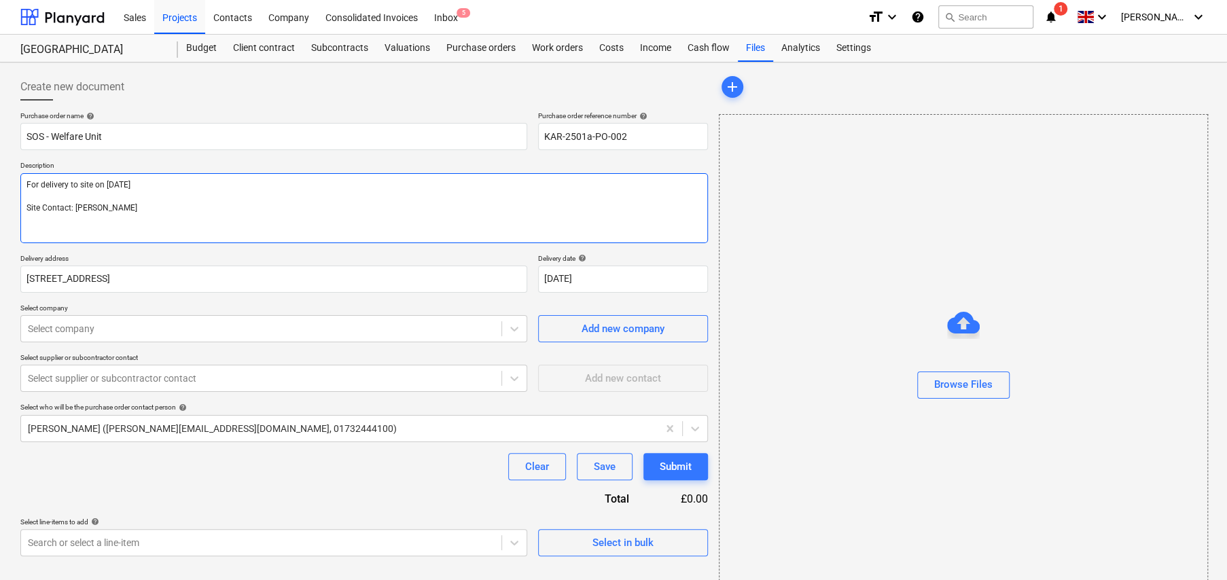
type textarea "For delivery to site on [DATE] Site Contact: [PERSON_NAME]"
type textarea "x"
type textarea "For delivery to site on [DATE] Site Contact: [PERSON_NAME]"
type textarea "x"
type textarea "For delivery to site on [DATE] Site Contact: [PERSON_NAME]"
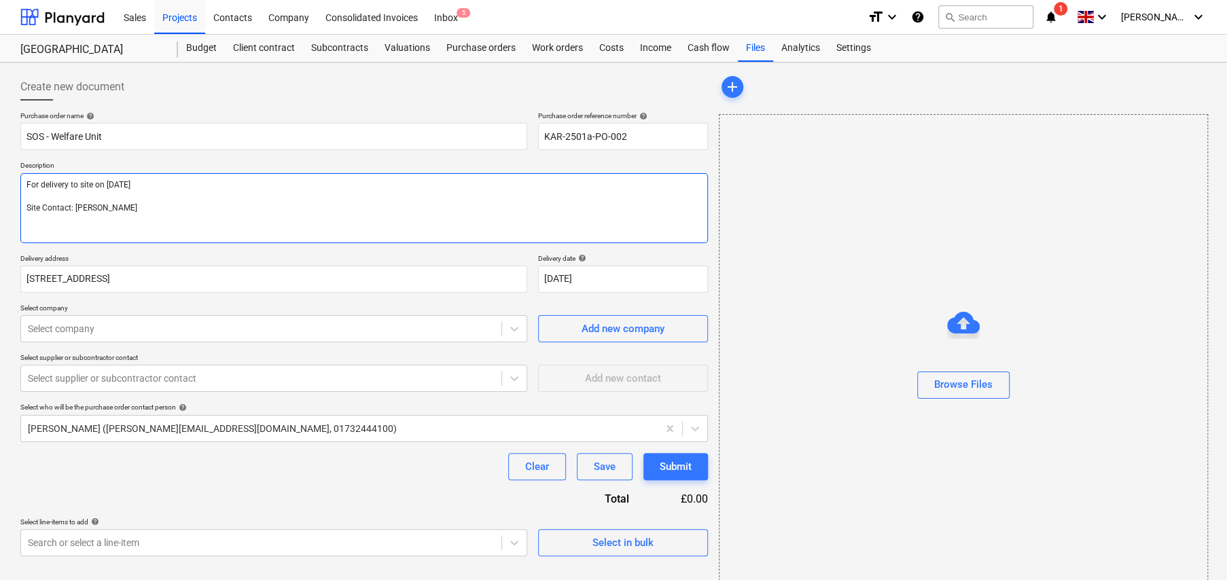
type textarea "x"
type textarea "For delivery to site on [DATE] Site Contact: [PERSON_NAME]"
type textarea "x"
type textarea "For delivery to site on [DATE] Site Contact: [PERSON_NAME]"
type textarea "x"
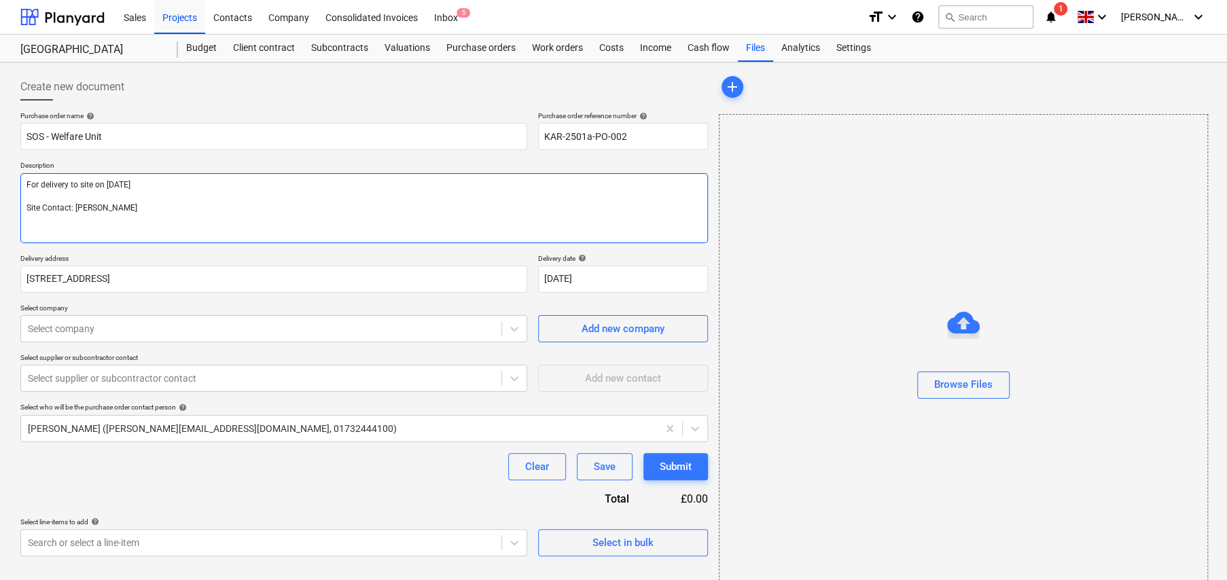
type textarea "For delivery to site on [DATE] Site Contact: [PERSON_NAME]"
type textarea "x"
type textarea "For delivery to site on [DATE] Site Contact: [PERSON_NAME]"
type textarea "x"
type textarea "For delivery to site on [DATE] Site Contact: [PERSON_NAME]"
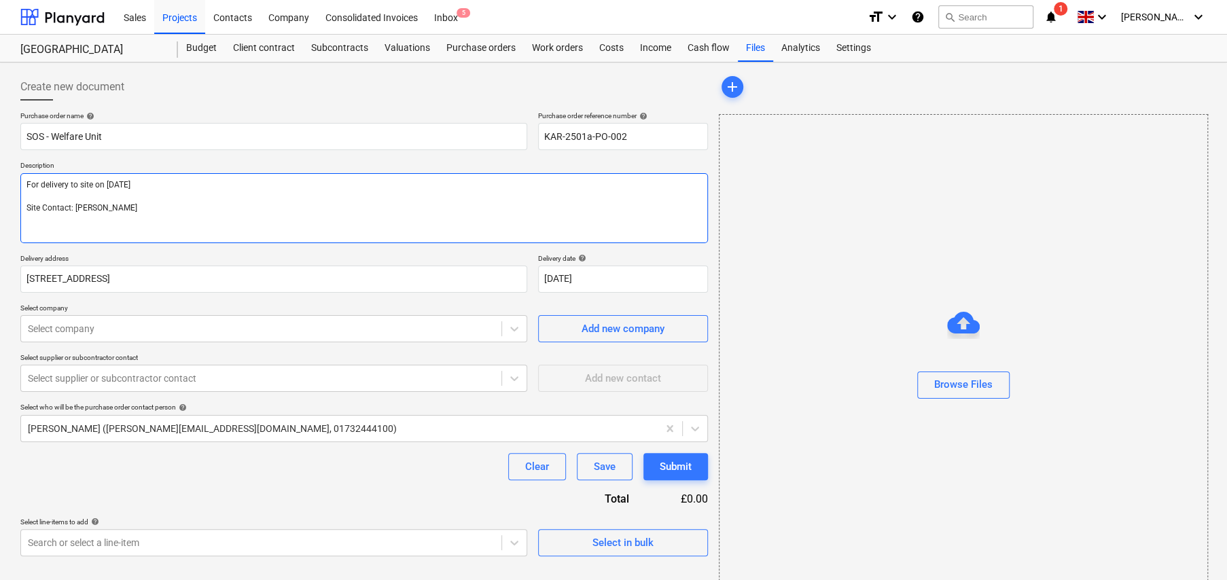
type textarea "x"
type textarea "For delivery to site on [DATE] Site Contact: [PERSON_NAME]"
type textarea "x"
type textarea "For delivery to site on [DATE] Site Contact: [PERSON_NAME]"
type textarea "x"
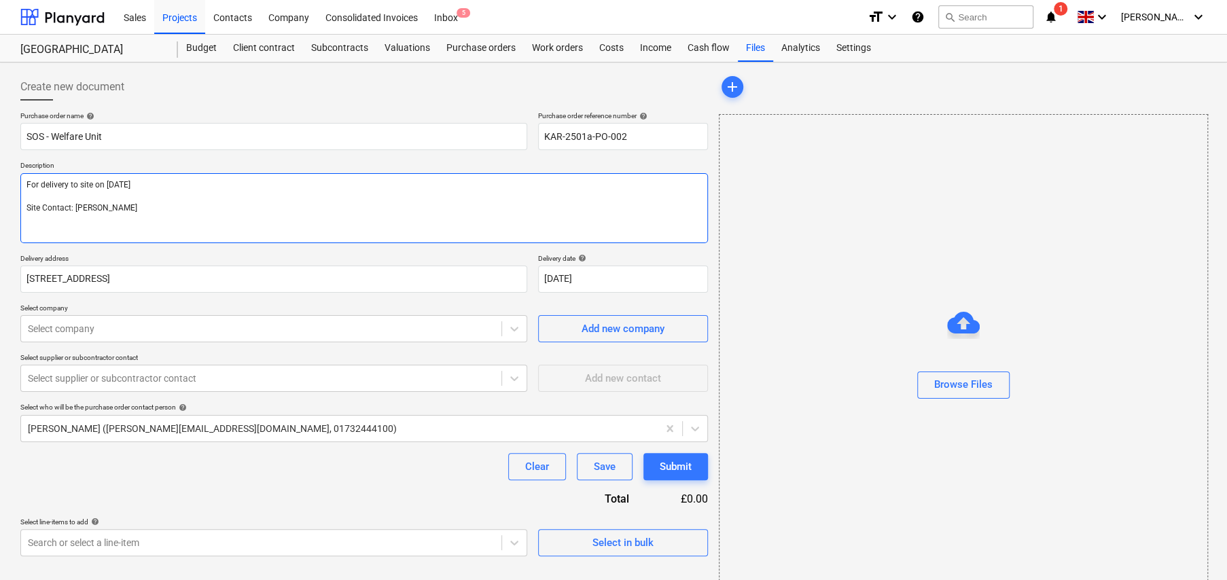
type textarea "For delivery to site on [DATE] Site Contact: [PERSON_NAME]"
type textarea "x"
type textarea "For delivery to site on [DATE] Site Contact: [PERSON_NAME]"
click at [306, 222] on textarea "For delivery to site on [DATE] Site Contact: [PERSON_NAME]" at bounding box center [364, 208] width 688 height 70
type textarea "x"
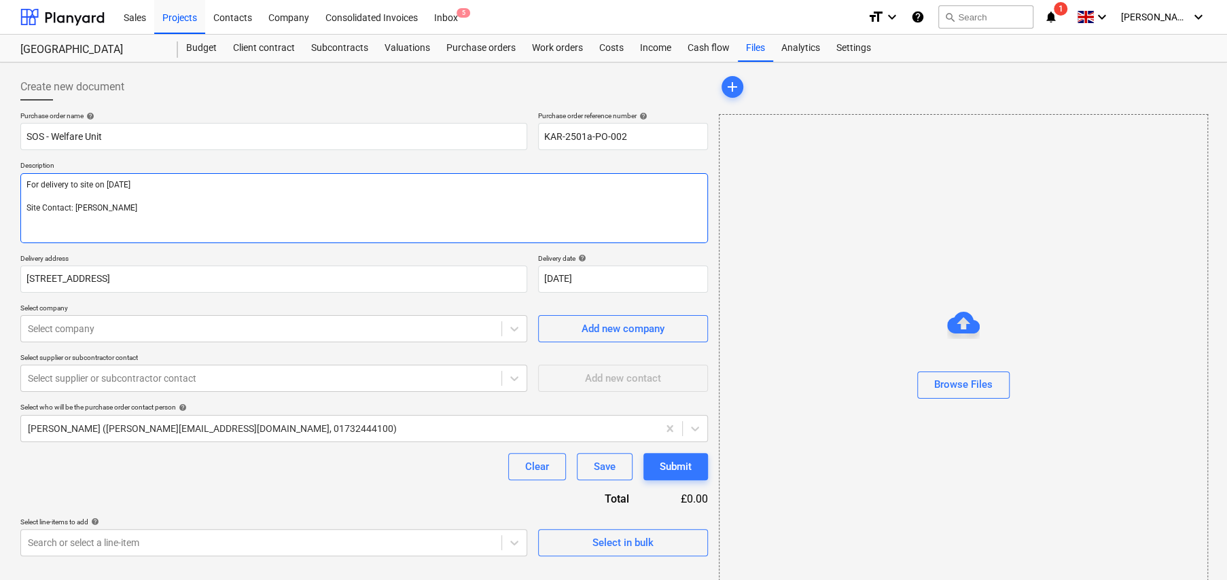
type textarea "For delivery to site on [DATE] Site Contact: [PERSON_NAME]"
type textarea "x"
type textarea "For delivery to site on [DATE] Site Contact: [PERSON_NAME] -"
type textarea "x"
type textarea "For delivery to site on [DATE] Site Contact: [PERSON_NAME] -"
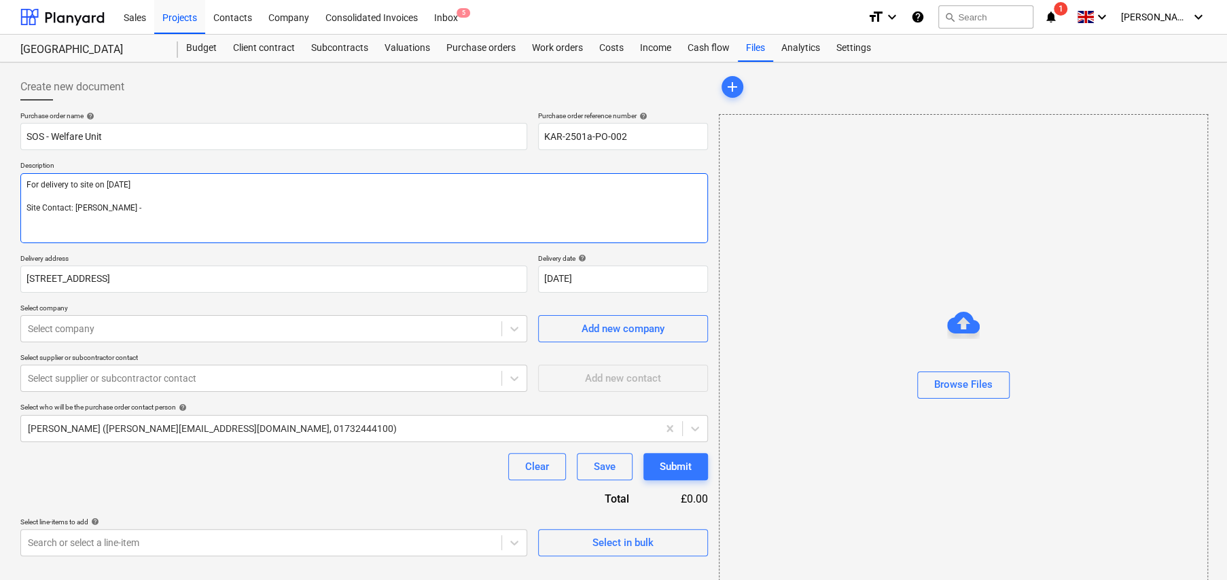
type textarea "x"
type textarea "For delivery to site on [DATE] Site Contact: [PERSON_NAME] - 0"
type textarea "x"
type textarea "For delivery to site on [DATE] Site Contact: [PERSON_NAME] - 07"
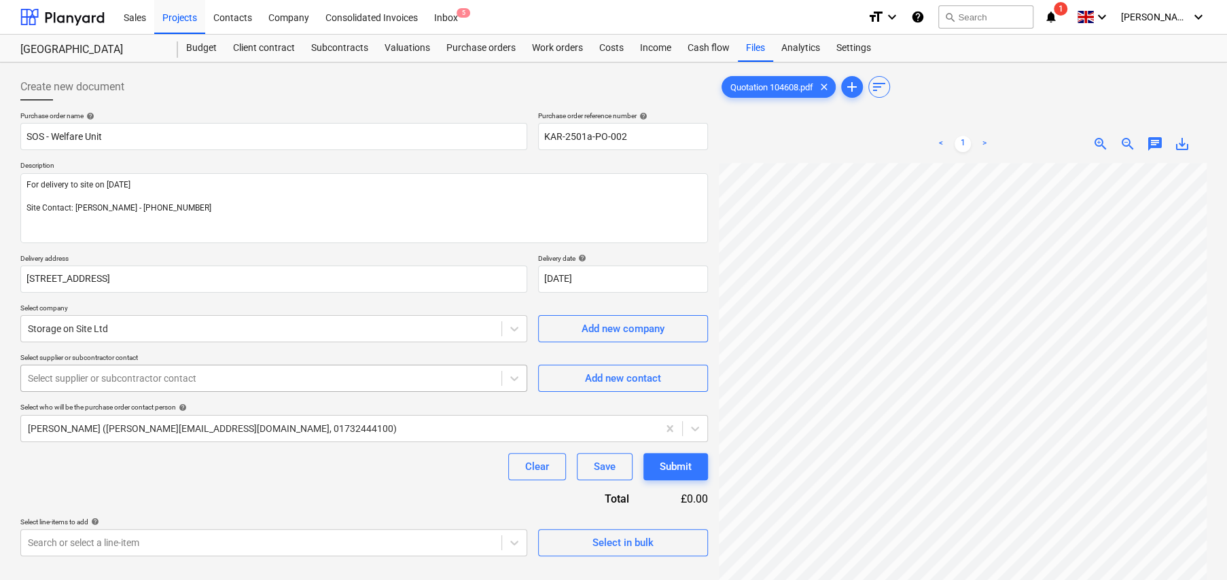
click at [198, 372] on div at bounding box center [261, 379] width 467 height 14
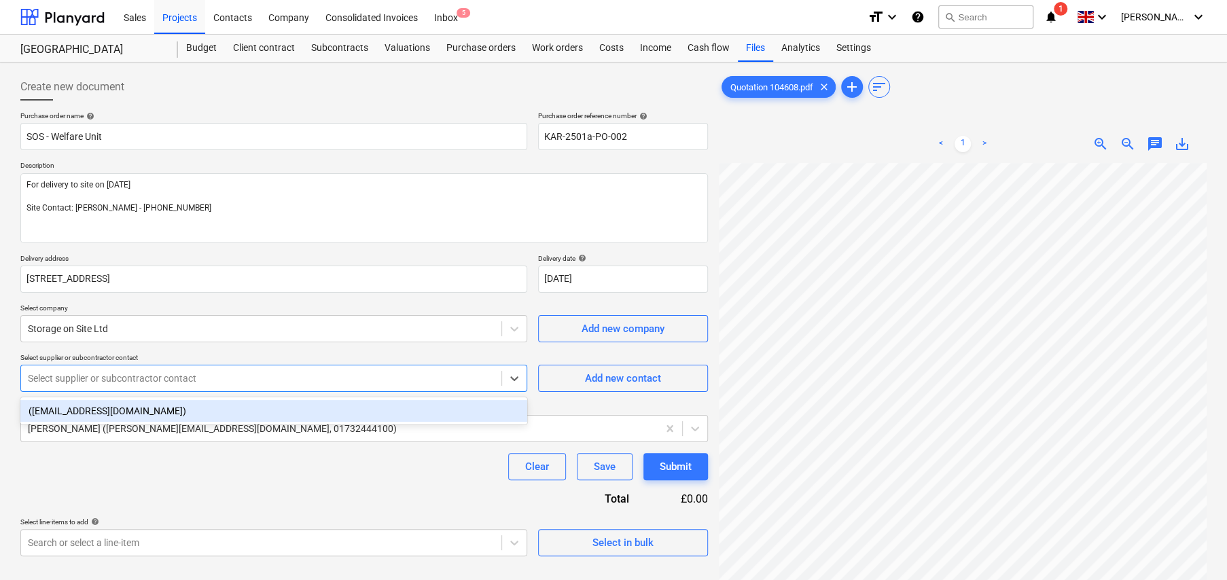
click at [154, 411] on div "([EMAIL_ADDRESS][DOMAIN_NAME])" at bounding box center [273, 411] width 507 height 22
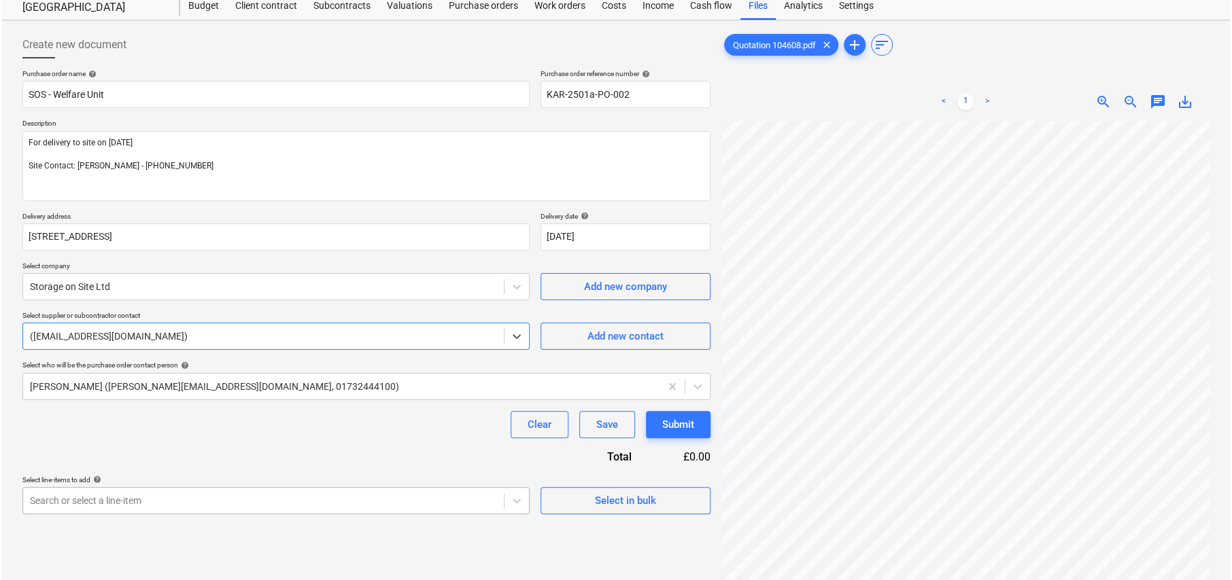
scroll to position [136, 0]
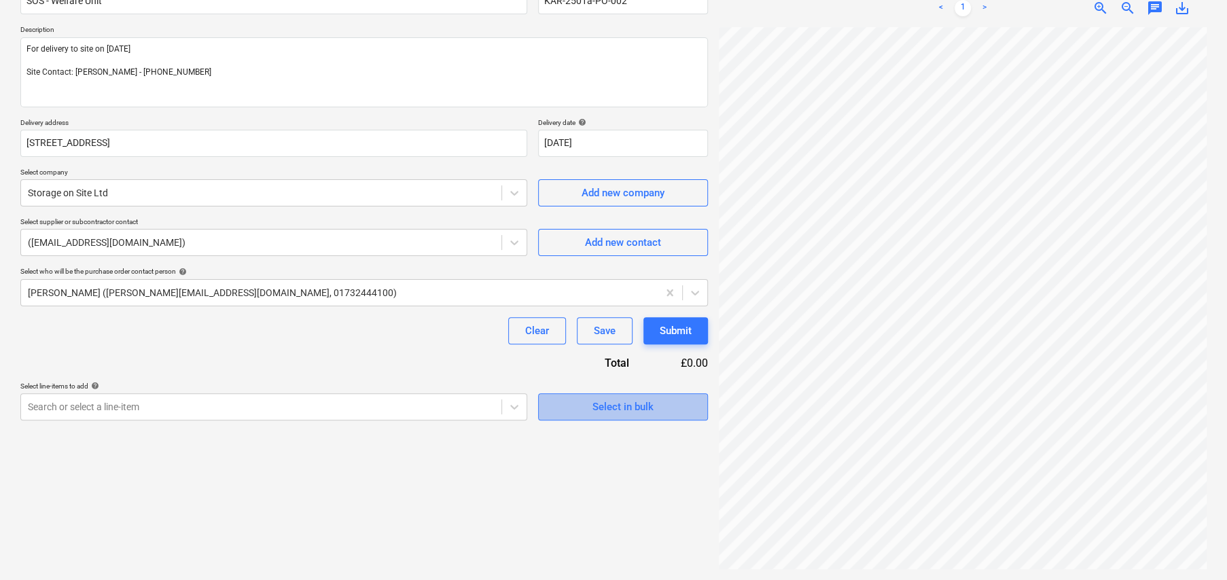
click at [660, 408] on span "Select in bulk" at bounding box center [623, 407] width 136 height 18
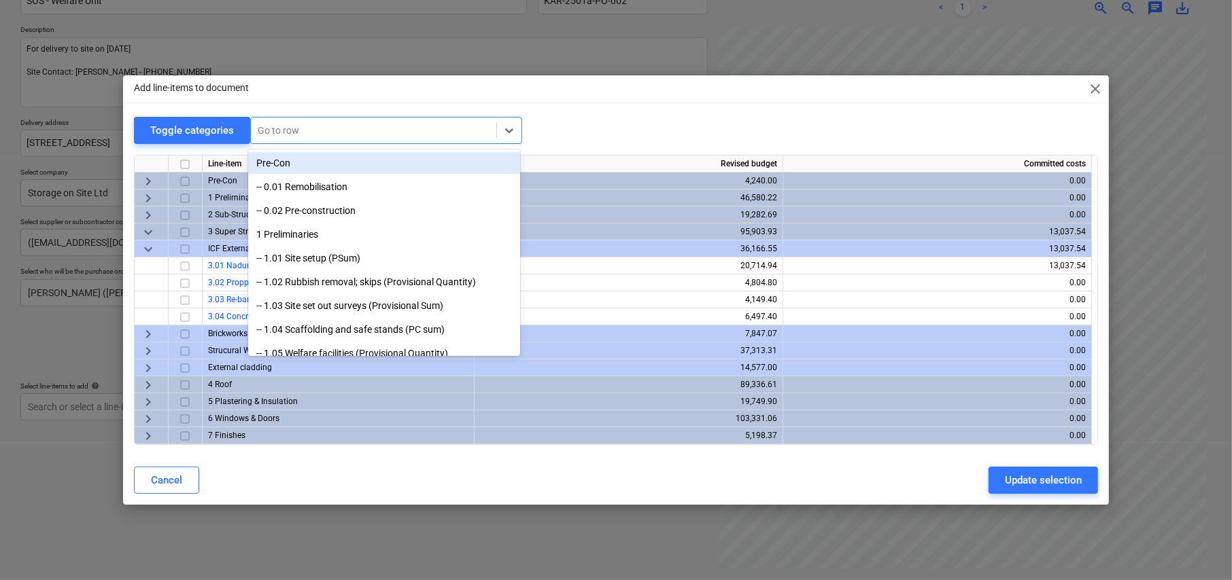
click at [320, 128] on div at bounding box center [374, 131] width 232 height 14
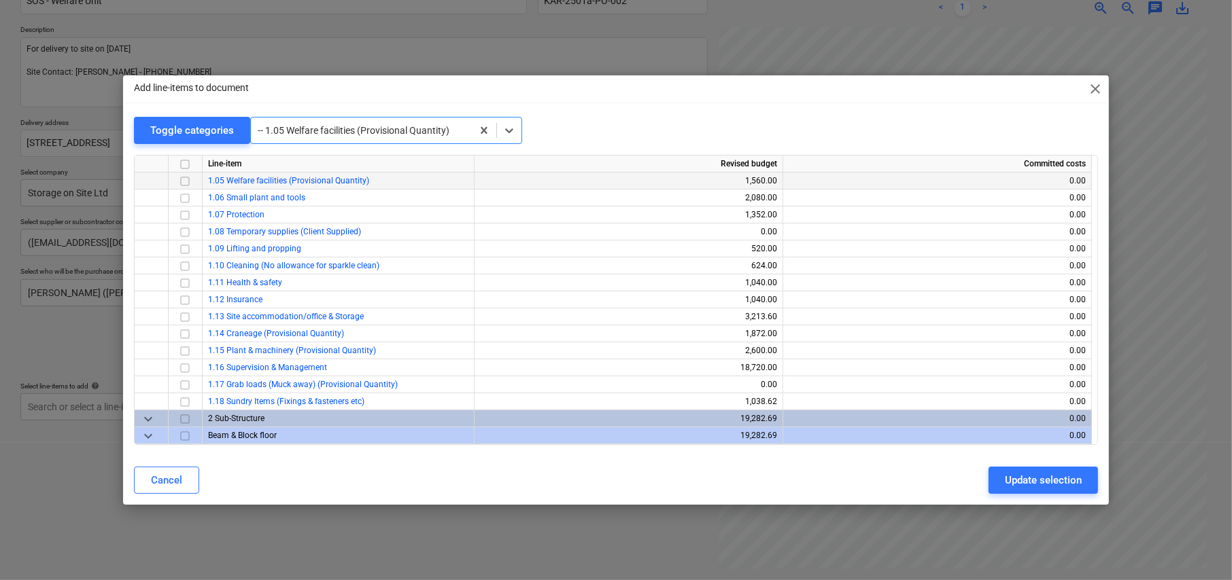
click at [183, 179] on input "checkbox" at bounding box center [185, 181] width 16 height 16
click at [1035, 485] on div "Update selection" at bounding box center [1043, 481] width 77 height 18
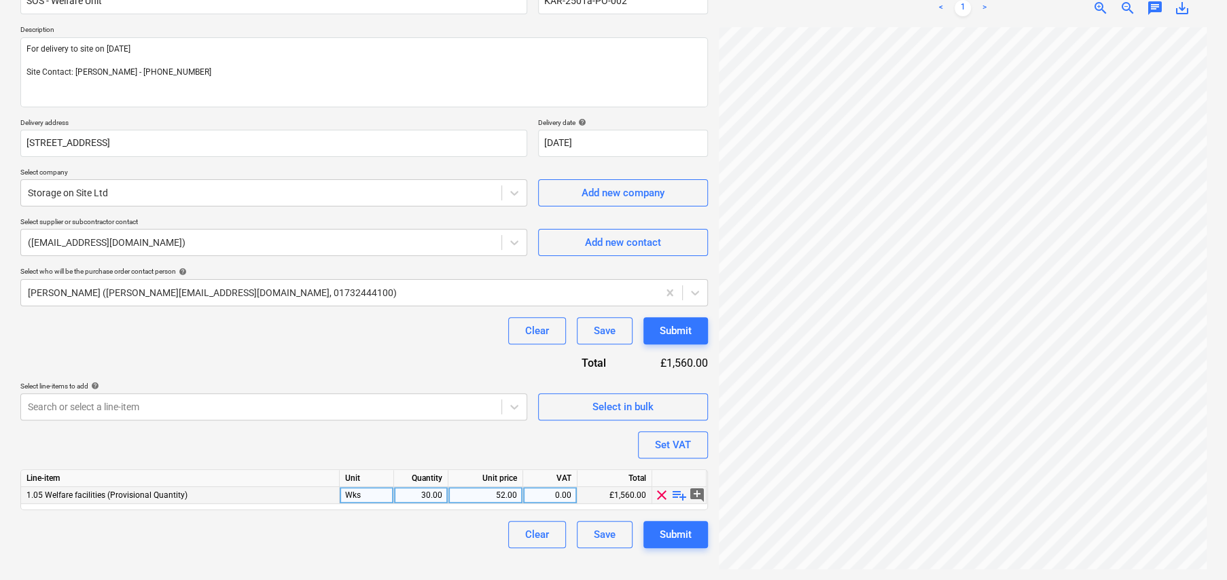
click at [677, 495] on span "playlist_add" at bounding box center [679, 495] width 16 height 16
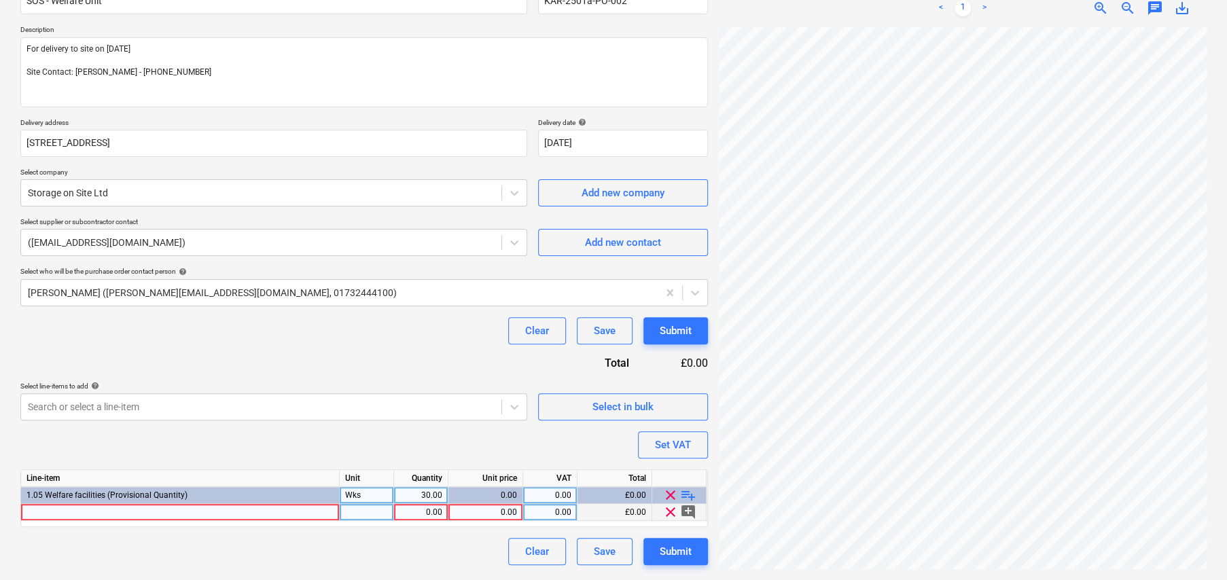
click at [78, 514] on div at bounding box center [180, 512] width 319 height 17
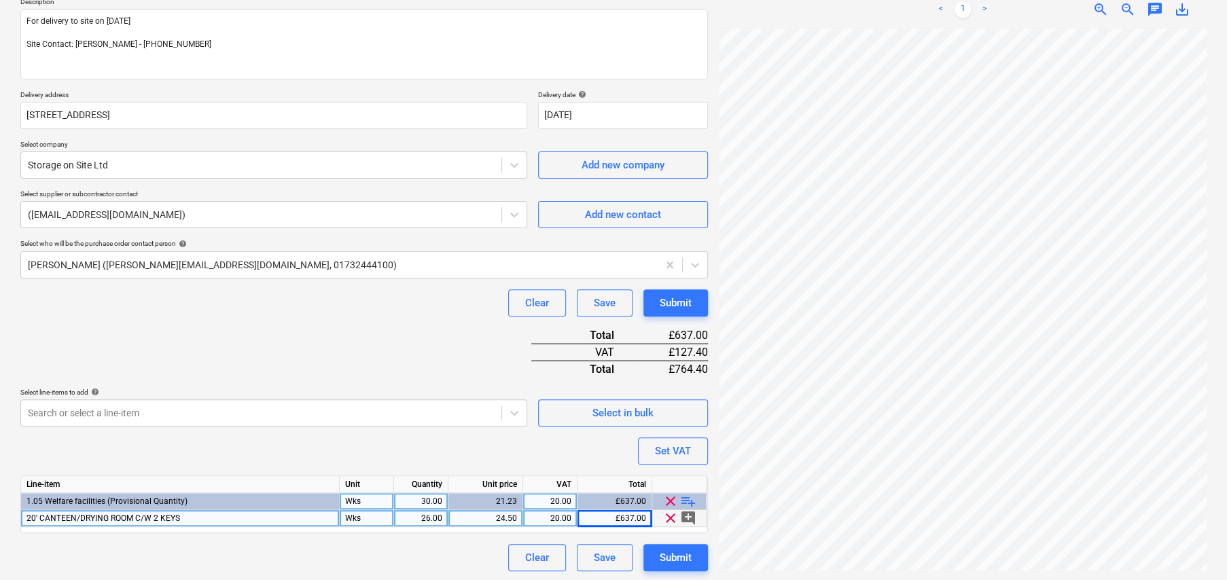
scroll to position [165, 0]
click at [688, 498] on span "playlist_add" at bounding box center [688, 500] width 16 height 16
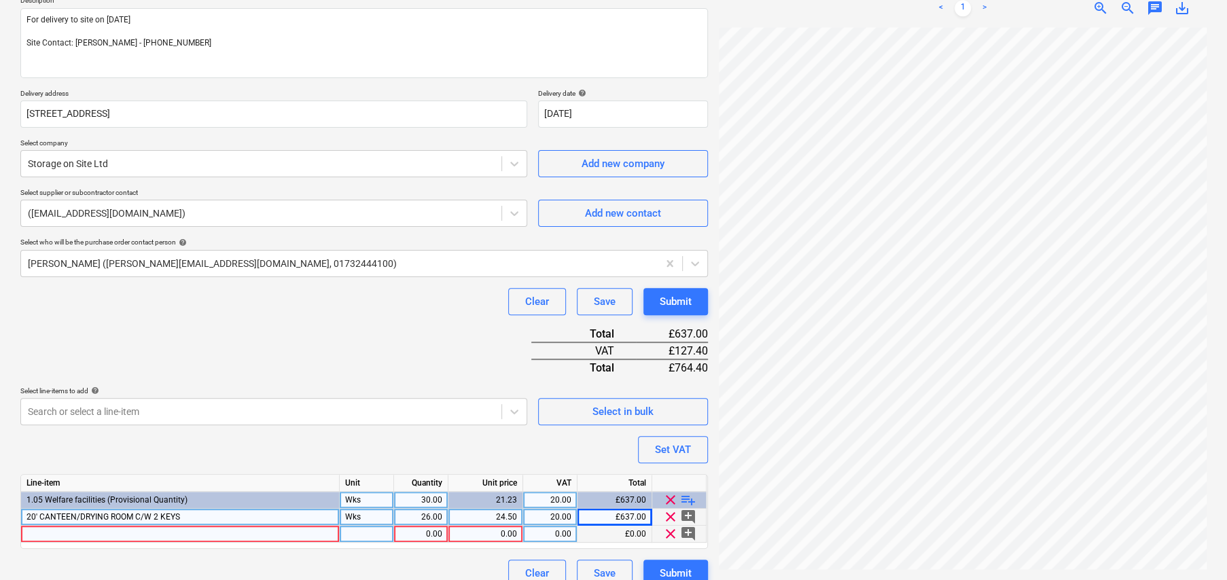
click at [183, 531] on div at bounding box center [180, 534] width 319 height 17
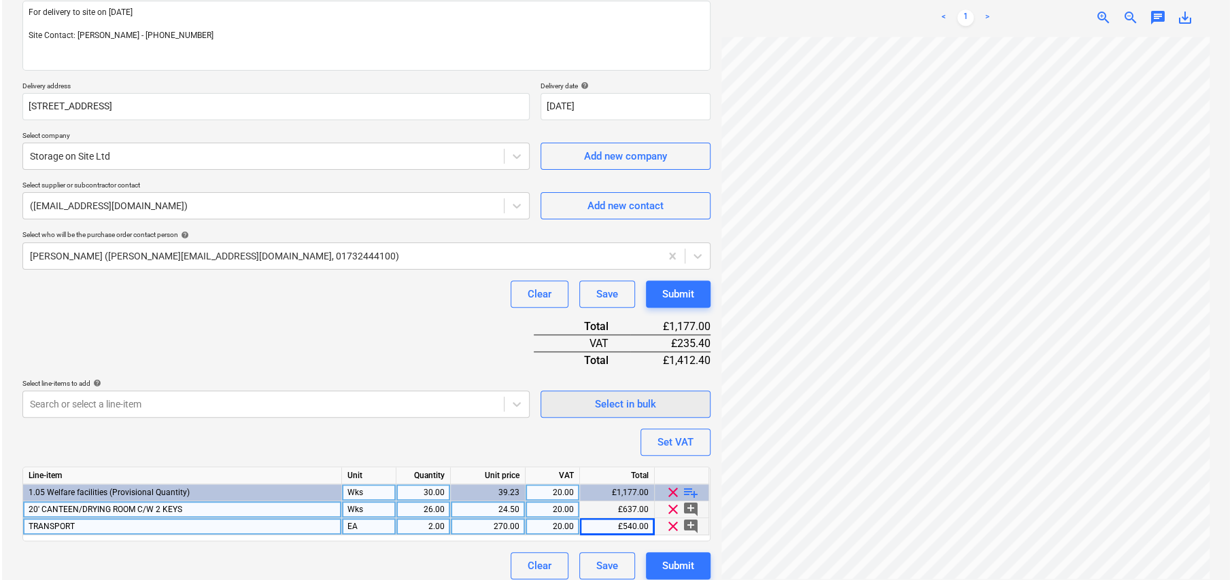
scroll to position [181, 0]
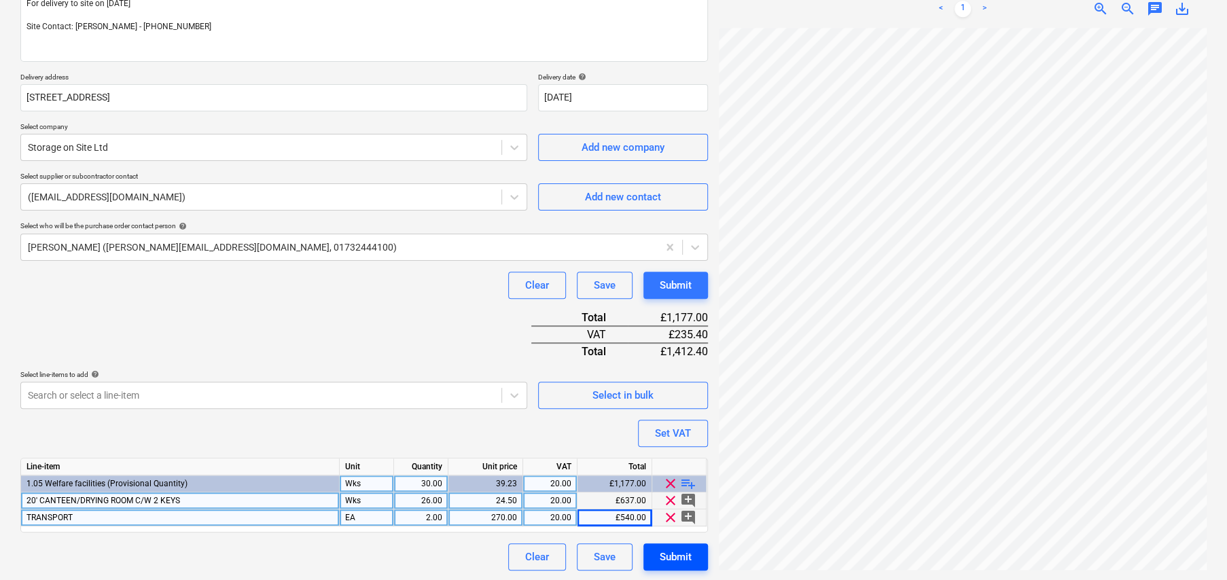
click at [684, 559] on div "Submit" at bounding box center [676, 557] width 32 height 18
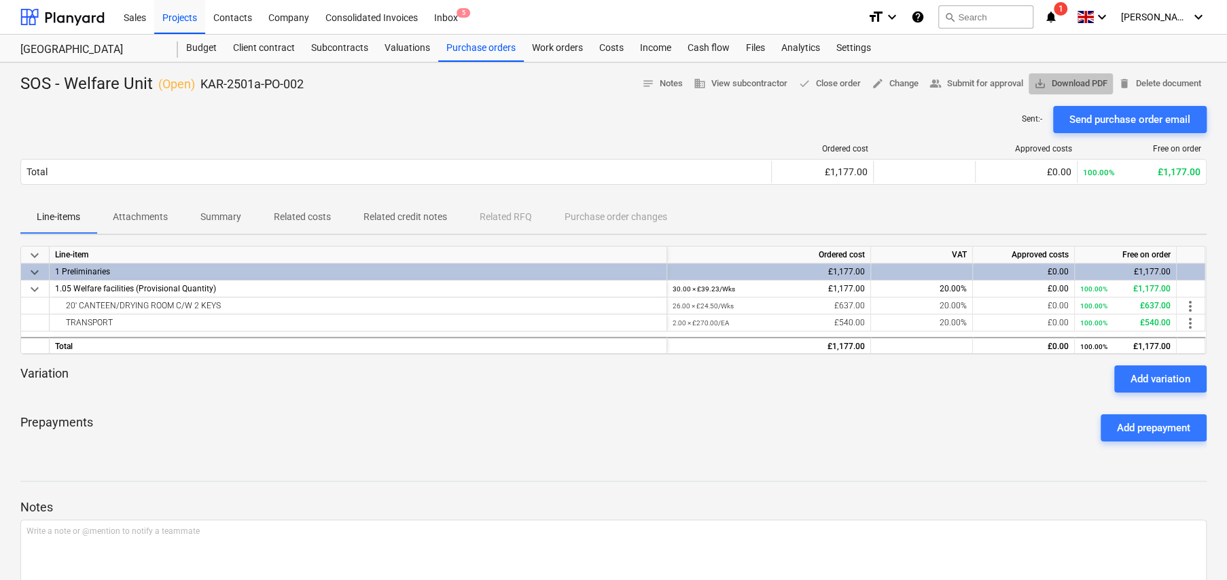
click at [1059, 82] on span "save_alt Download PDF" at bounding box center [1070, 84] width 73 height 16
